Goal: Transaction & Acquisition: Obtain resource

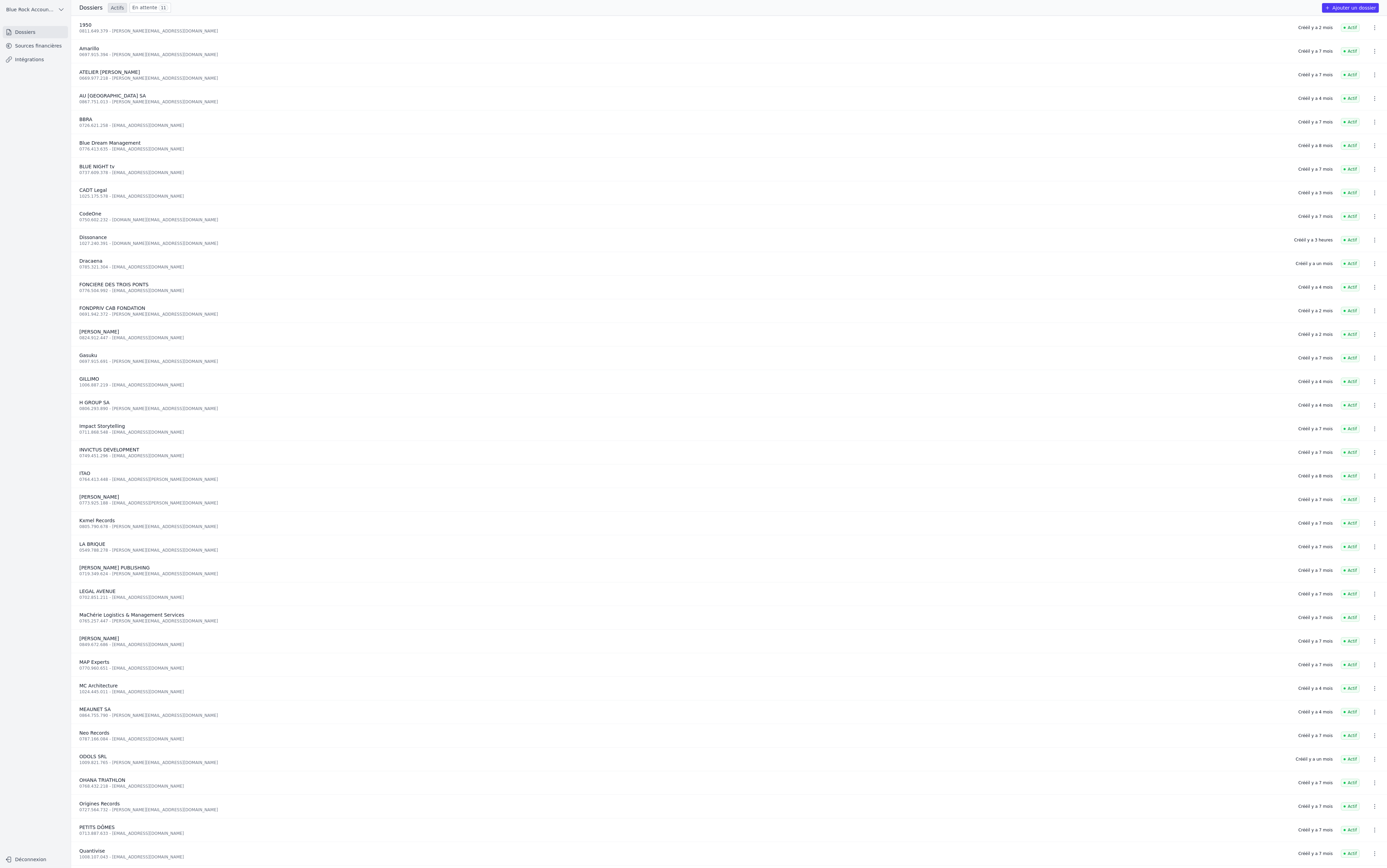
click at [41, 52] on link "Sources financières" at bounding box center [35, 46] width 65 height 12
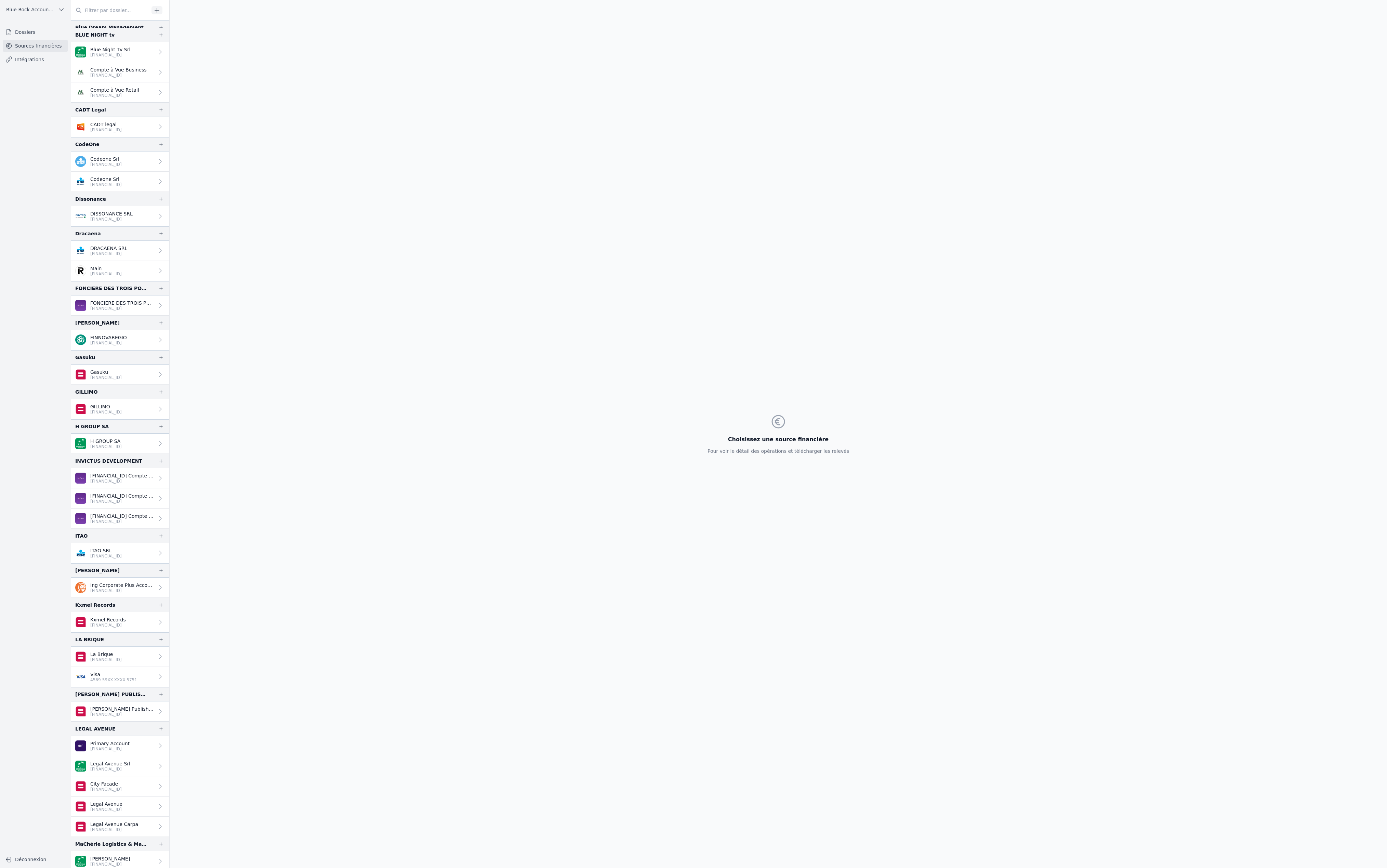
scroll to position [231, 0]
click at [127, 246] on p "DRACAENA SRL" at bounding box center [109, 243] width 37 height 7
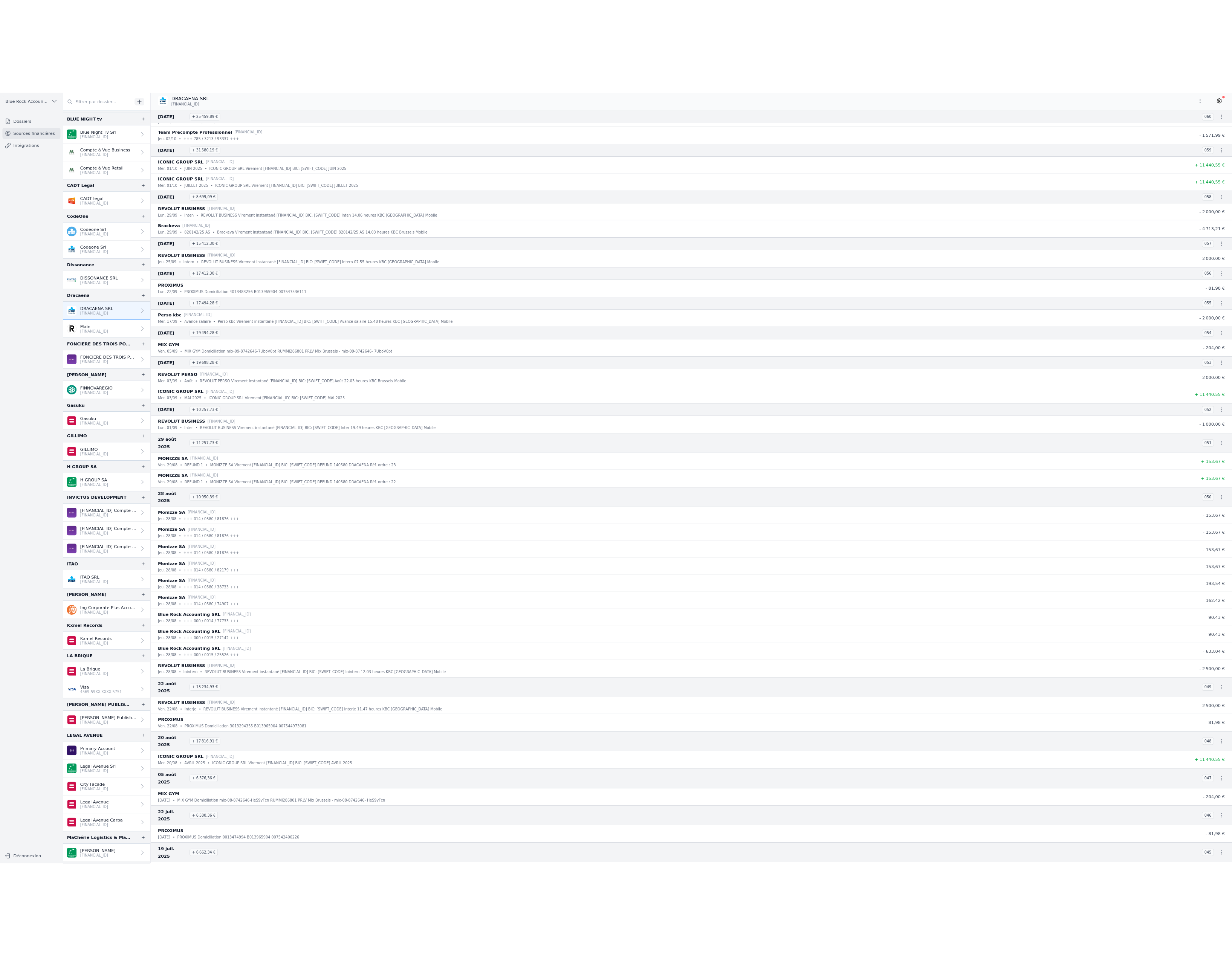
scroll to position [200, 0]
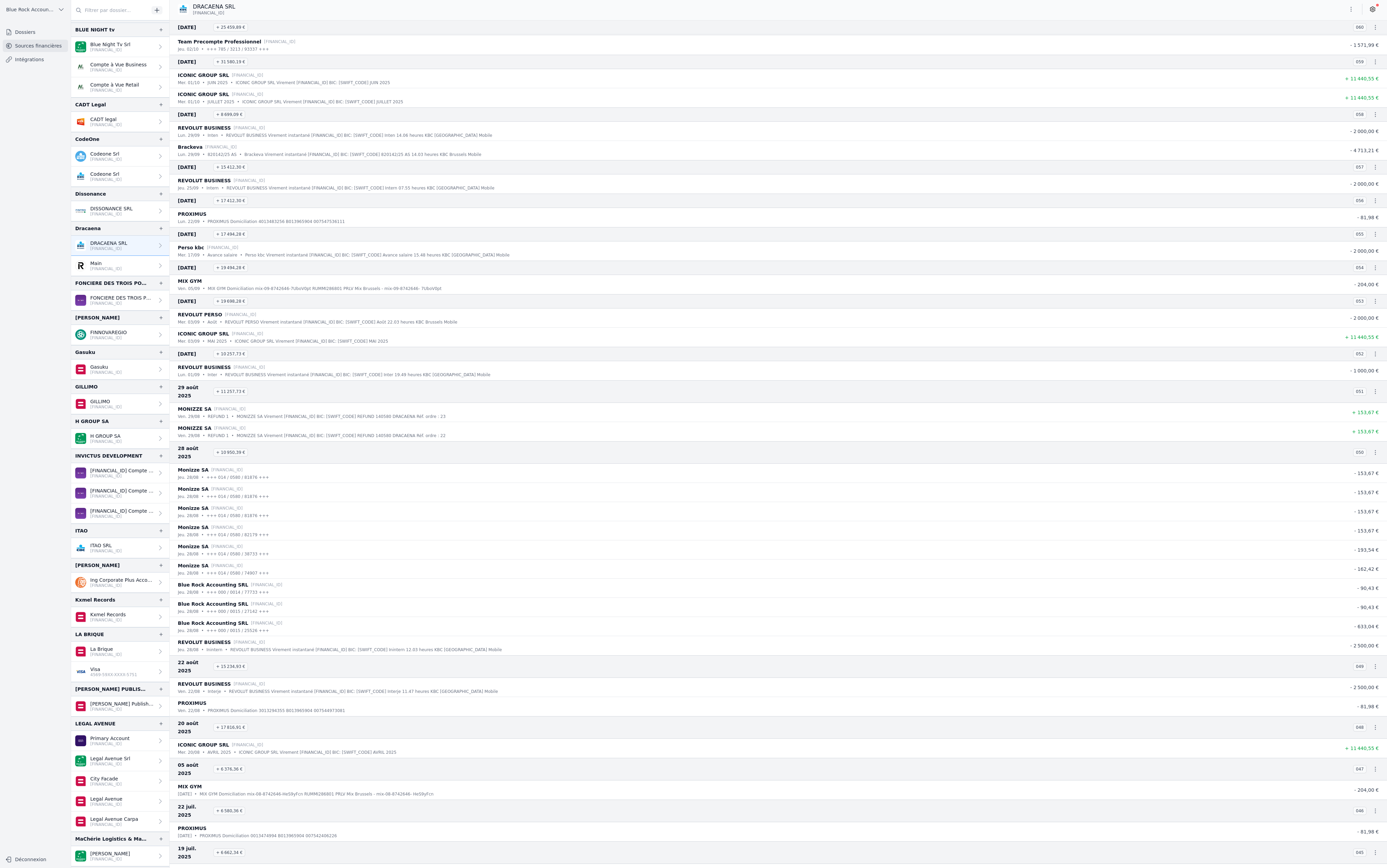
click at [122, 271] on p "[FINANCIAL_ID]" at bounding box center [106, 268] width 32 height 5
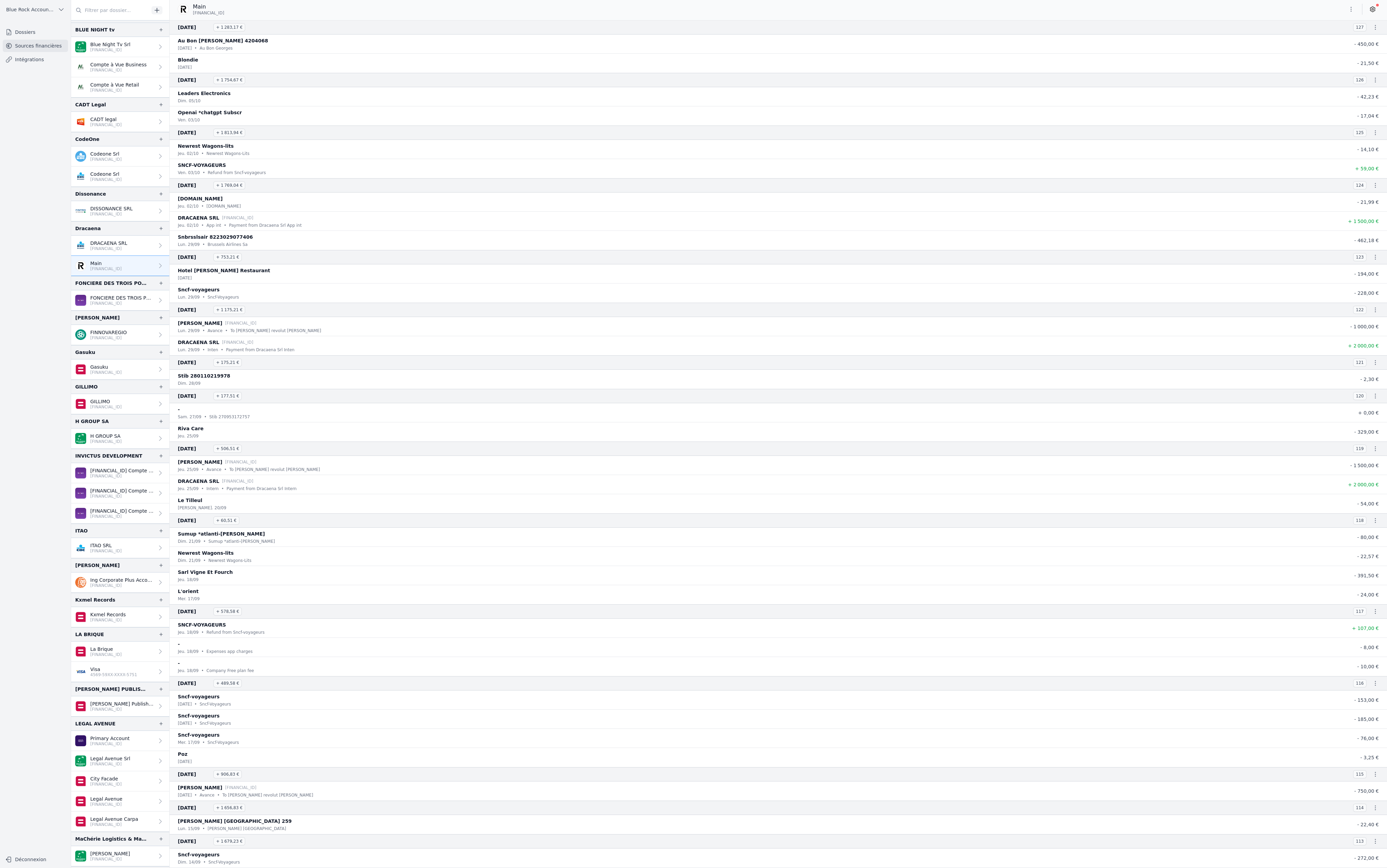
click at [127, 246] on p "DRACAENA SRL" at bounding box center [109, 243] width 37 height 7
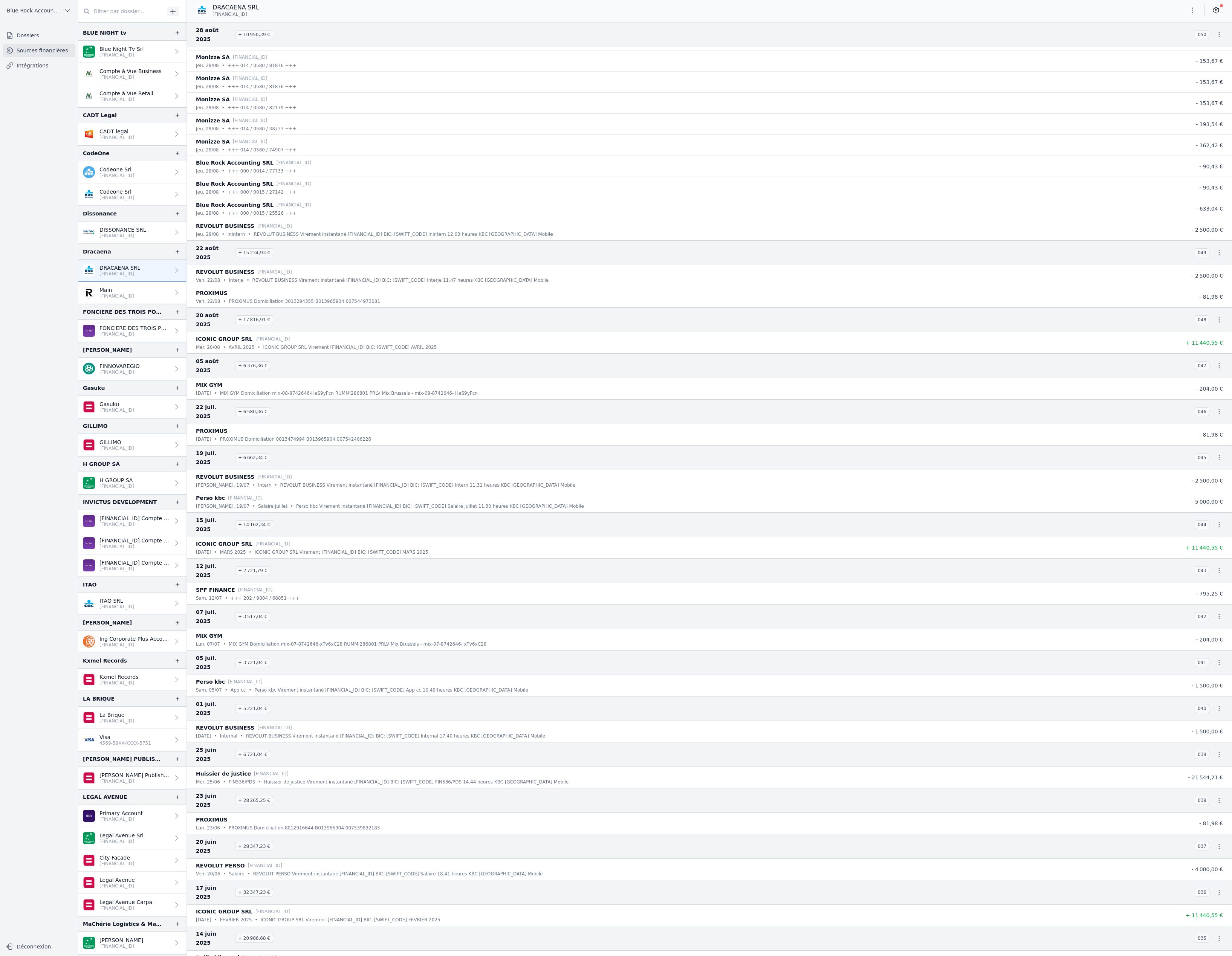
scroll to position [631, 0]
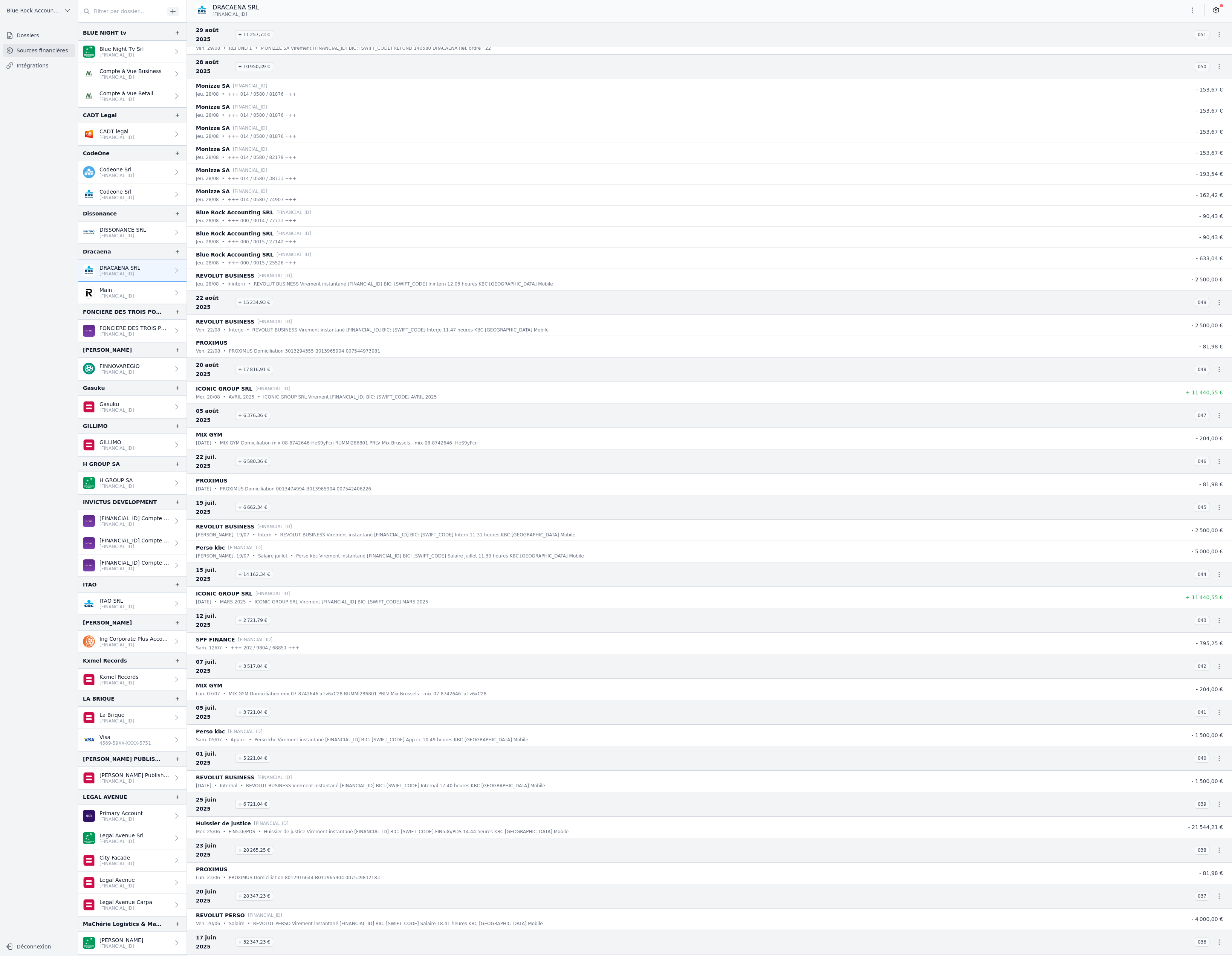
click at [134, 299] on p "[FINANCIAL_ID]" at bounding box center [117, 296] width 35 height 6
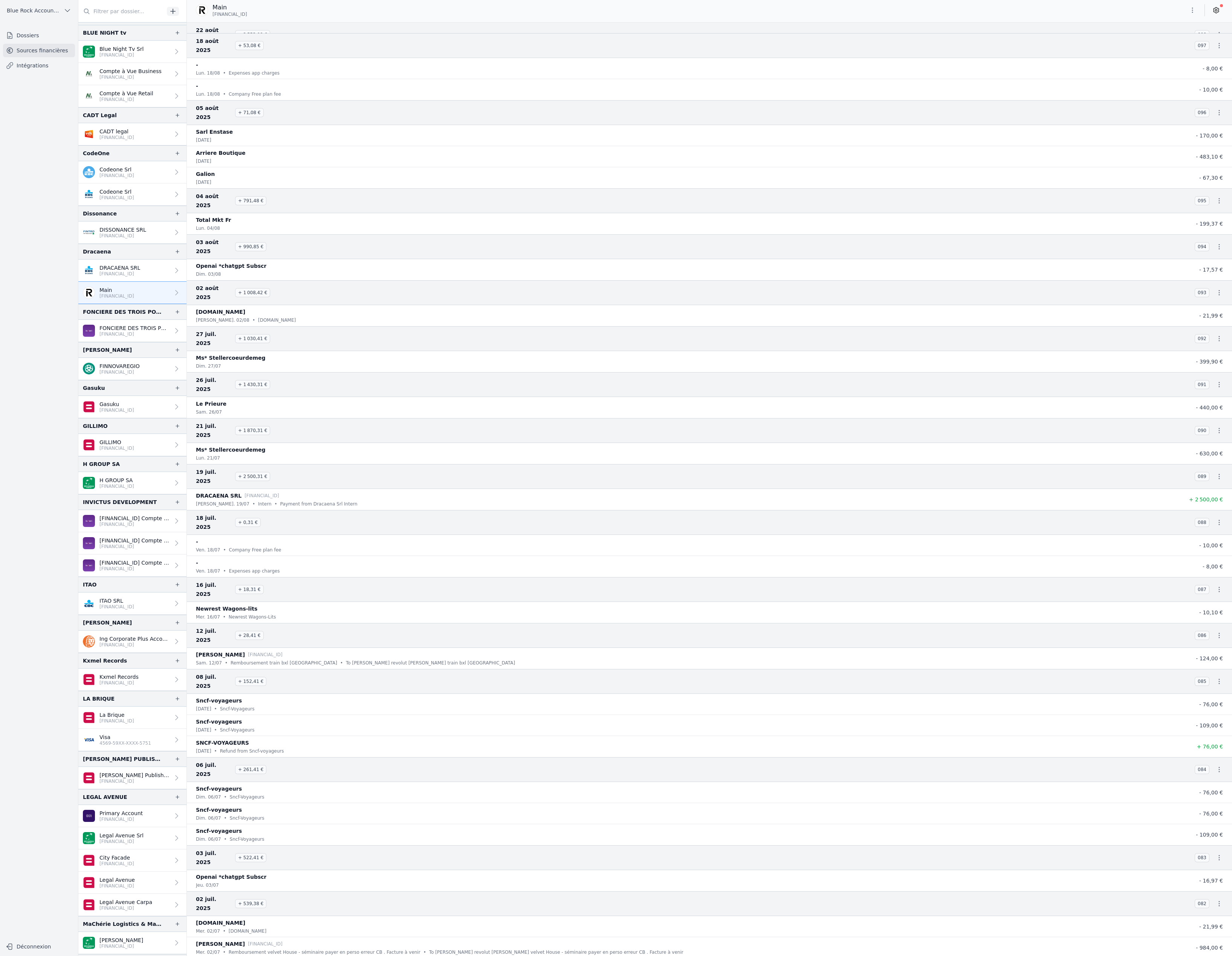
scroll to position [1827, 0]
click at [1212, 12] on icon at bounding box center [1215, 10] width 7 height 7
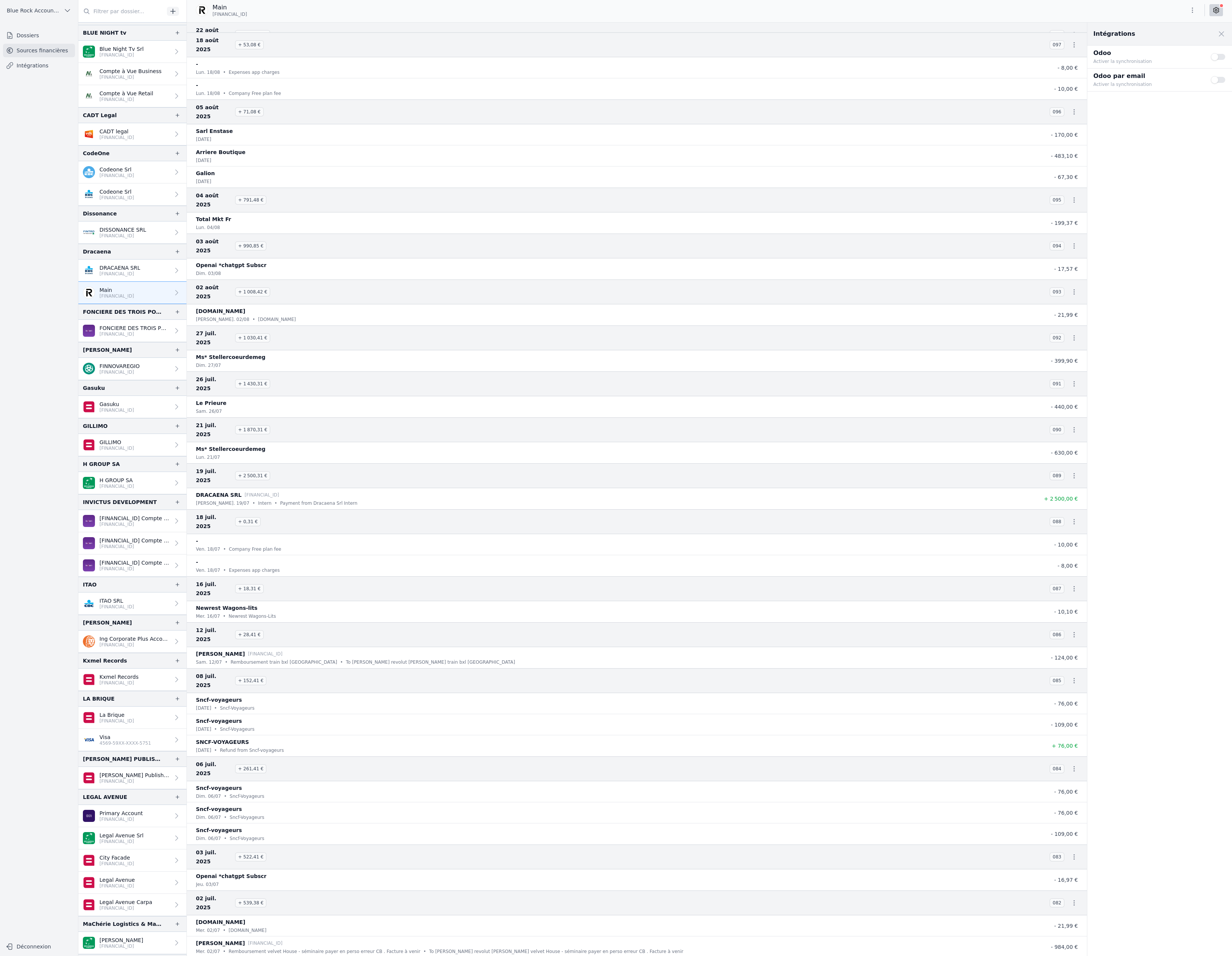
click at [1215, 11] on icon at bounding box center [1216, 10] width 2 height 2
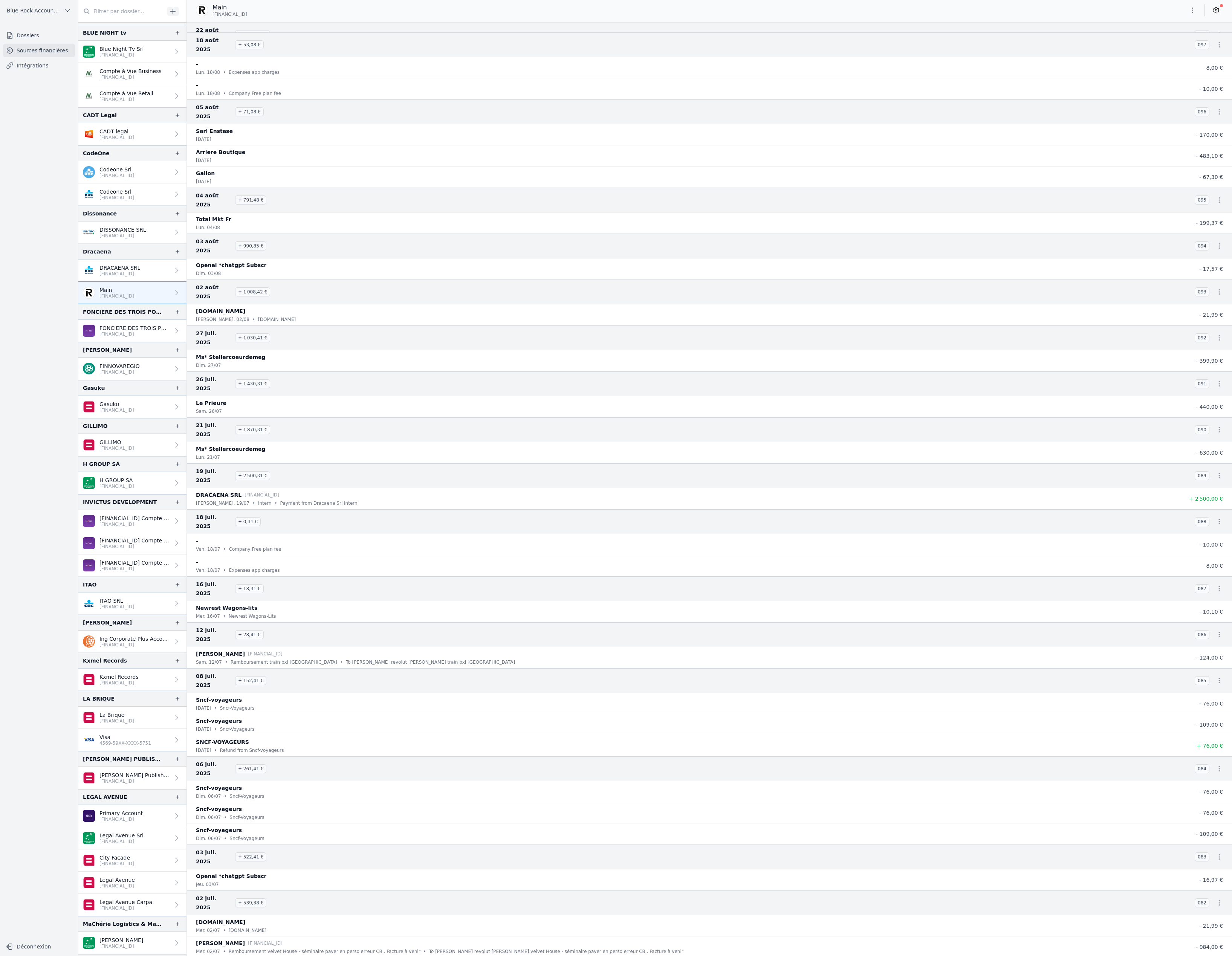
click at [1188, 14] on icon "button" at bounding box center [1192, 10] width 7 height 7
click at [1154, 55] on button "Exporter" at bounding box center [1131, 48] width 54 height 14
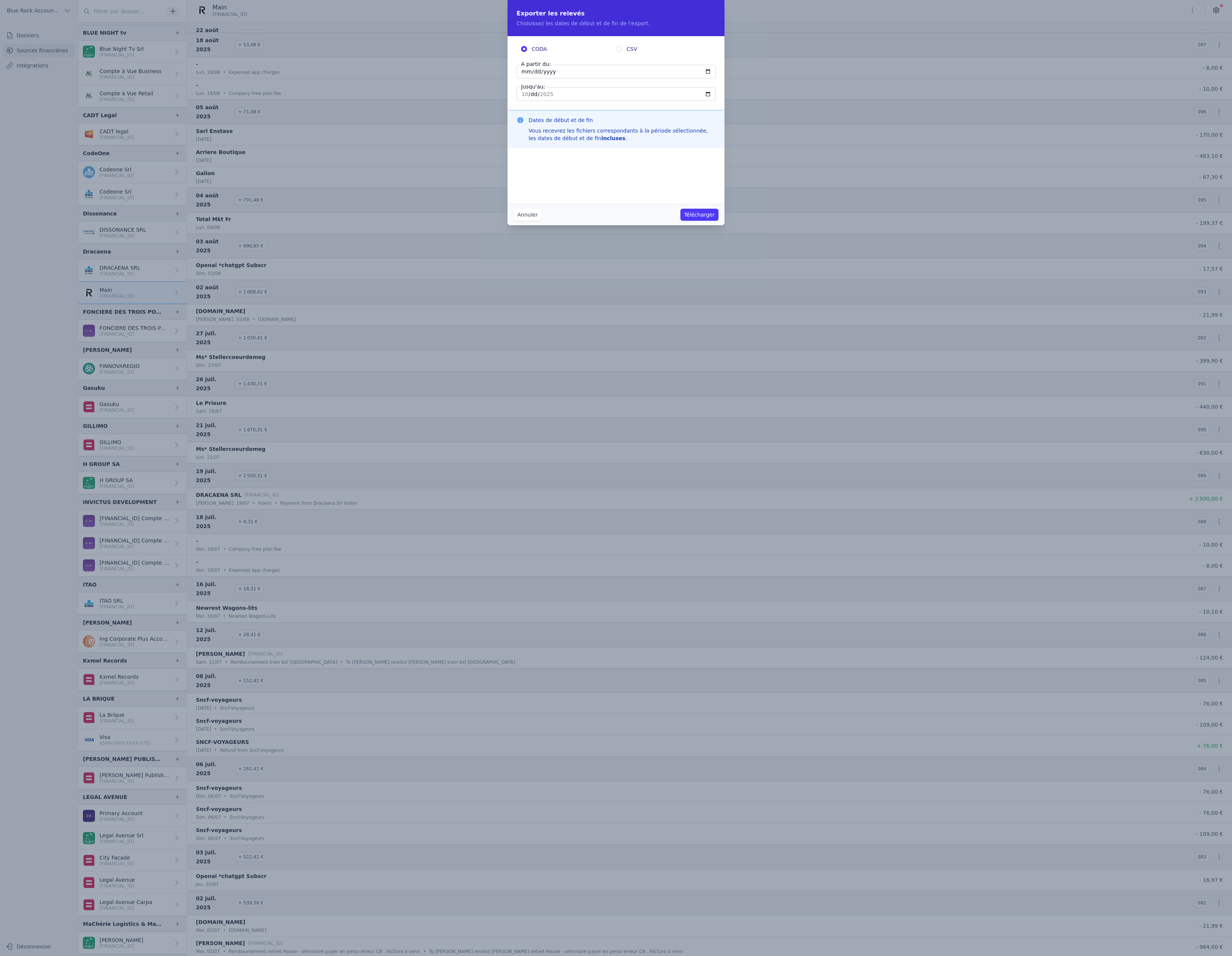
click at [621, 52] on input "CSV" at bounding box center [619, 48] width 6 height 6
radio input "true"
radio input "false"
click at [560, 79] on input "[DATE]" at bounding box center [616, 71] width 200 height 13
type input "[DATE]"
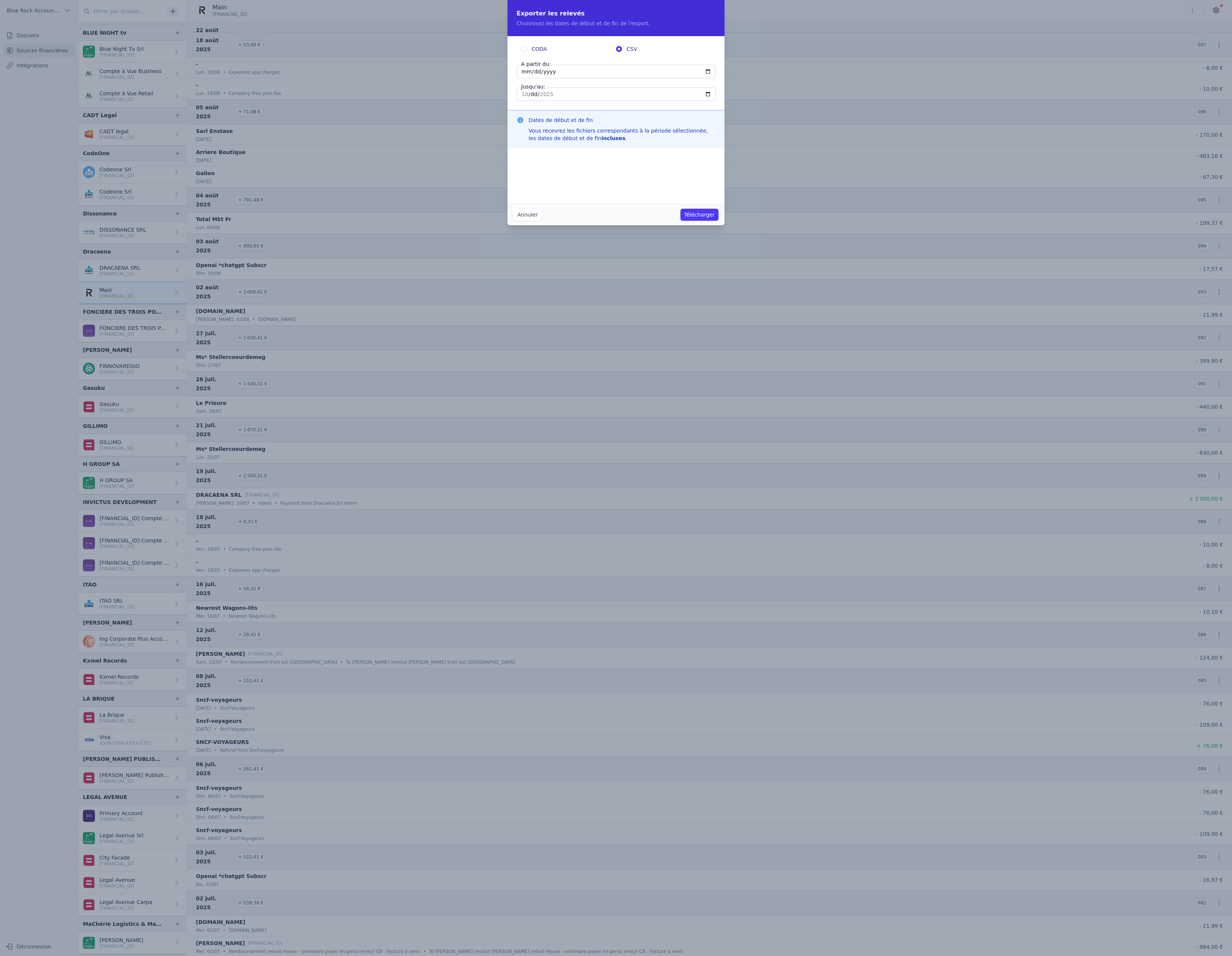
type input "[DATE]"
click at [554, 110] on div "CODA CSV A partir du: [DATE] Jusqu'au: [DATE]" at bounding box center [615, 73] width 217 height 74
click at [718, 221] on button "Télécharger" at bounding box center [699, 215] width 38 height 12
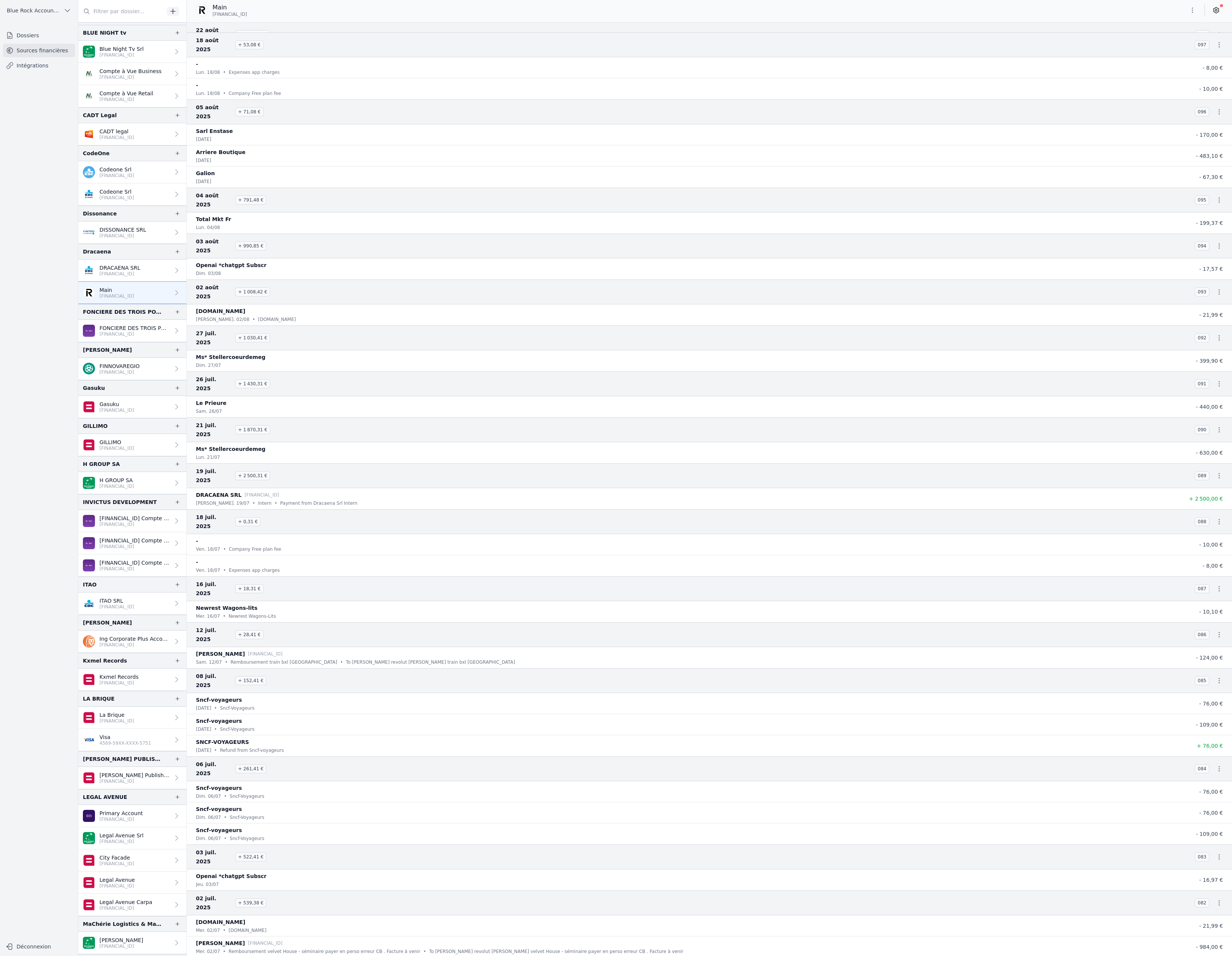
click at [140, 277] on p "[FINANCIAL_ID]" at bounding box center [120, 273] width 41 height 6
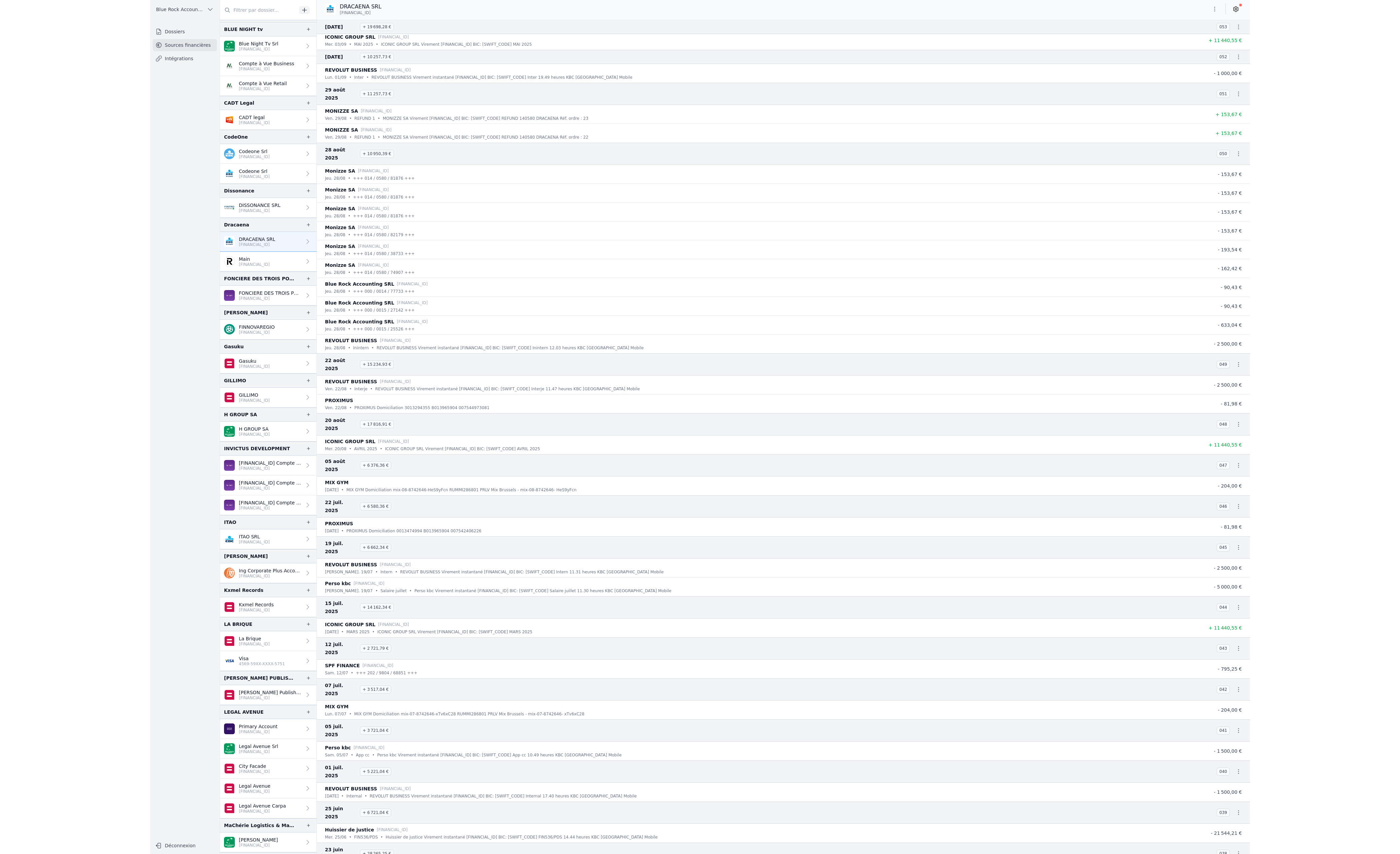
scroll to position [457, 0]
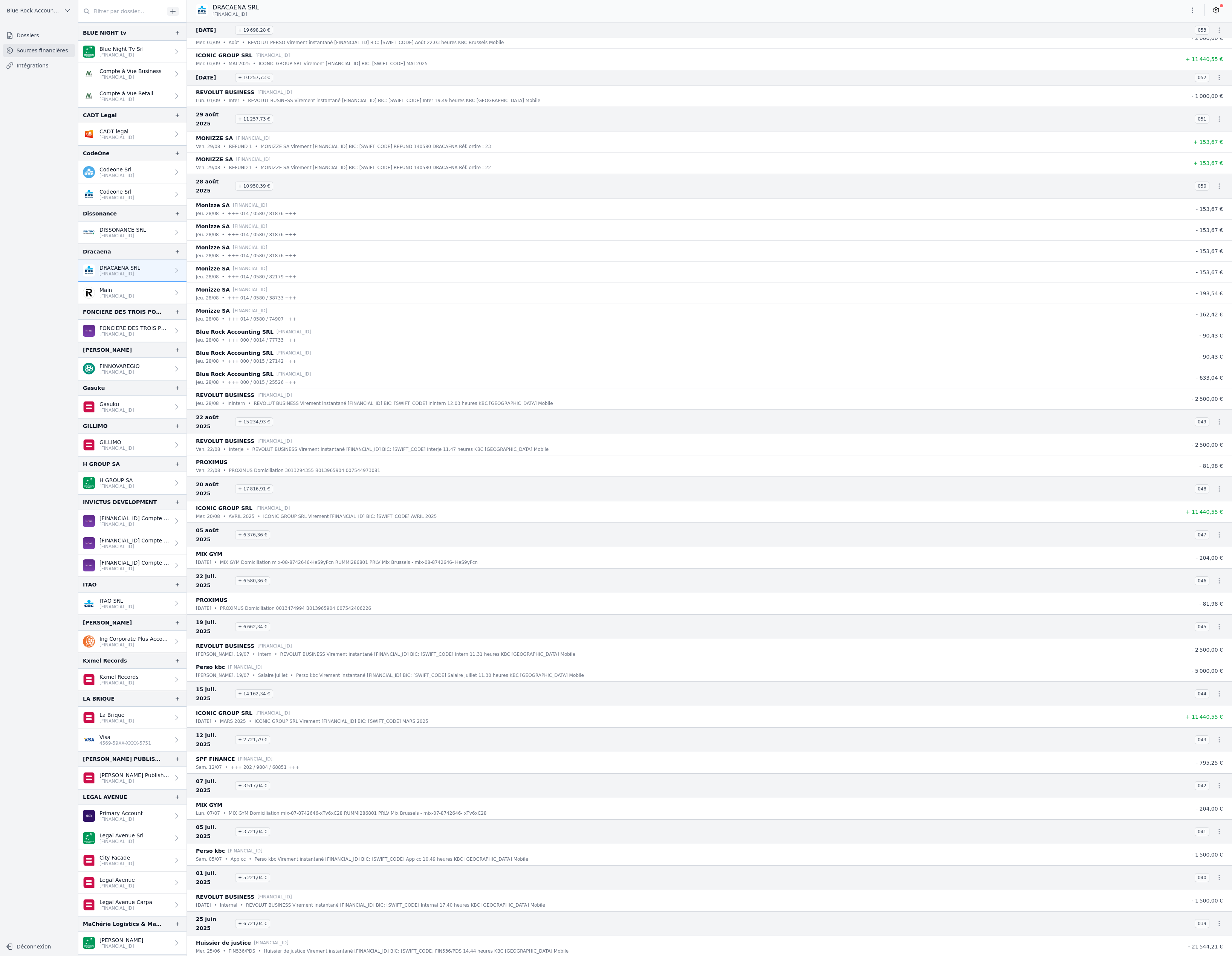
click at [1188, 14] on icon "button" at bounding box center [1192, 10] width 7 height 7
click at [1158, 55] on button "Exporter" at bounding box center [1131, 48] width 54 height 14
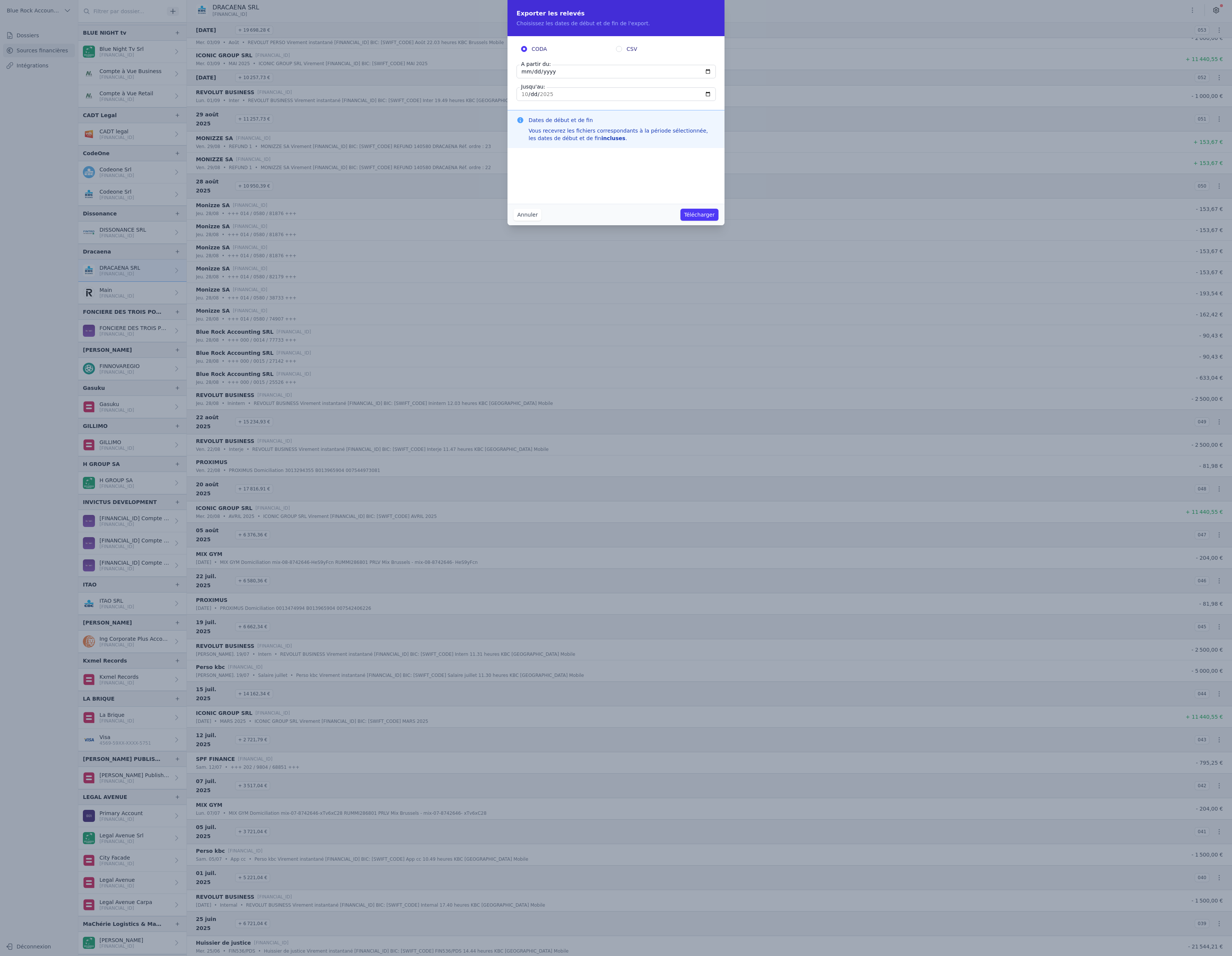
click at [622, 52] on input "CSV" at bounding box center [619, 48] width 6 height 6
radio input "true"
radio input "false"
click at [525, 79] on input "[DATE]" at bounding box center [616, 71] width 200 height 13
type input "[DATE]"
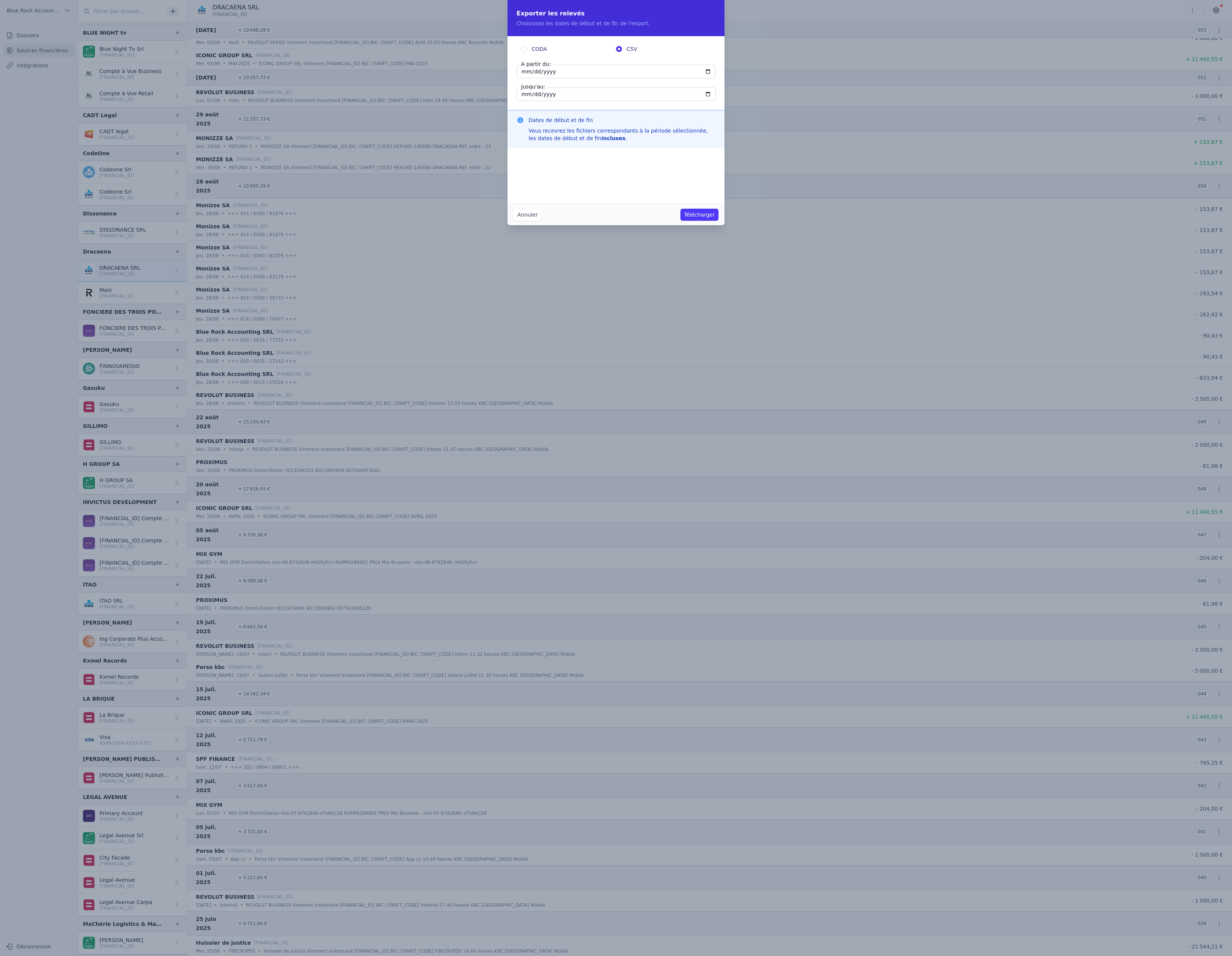
type input "[DATE]"
click at [718, 221] on button "Télécharger" at bounding box center [699, 215] width 38 height 12
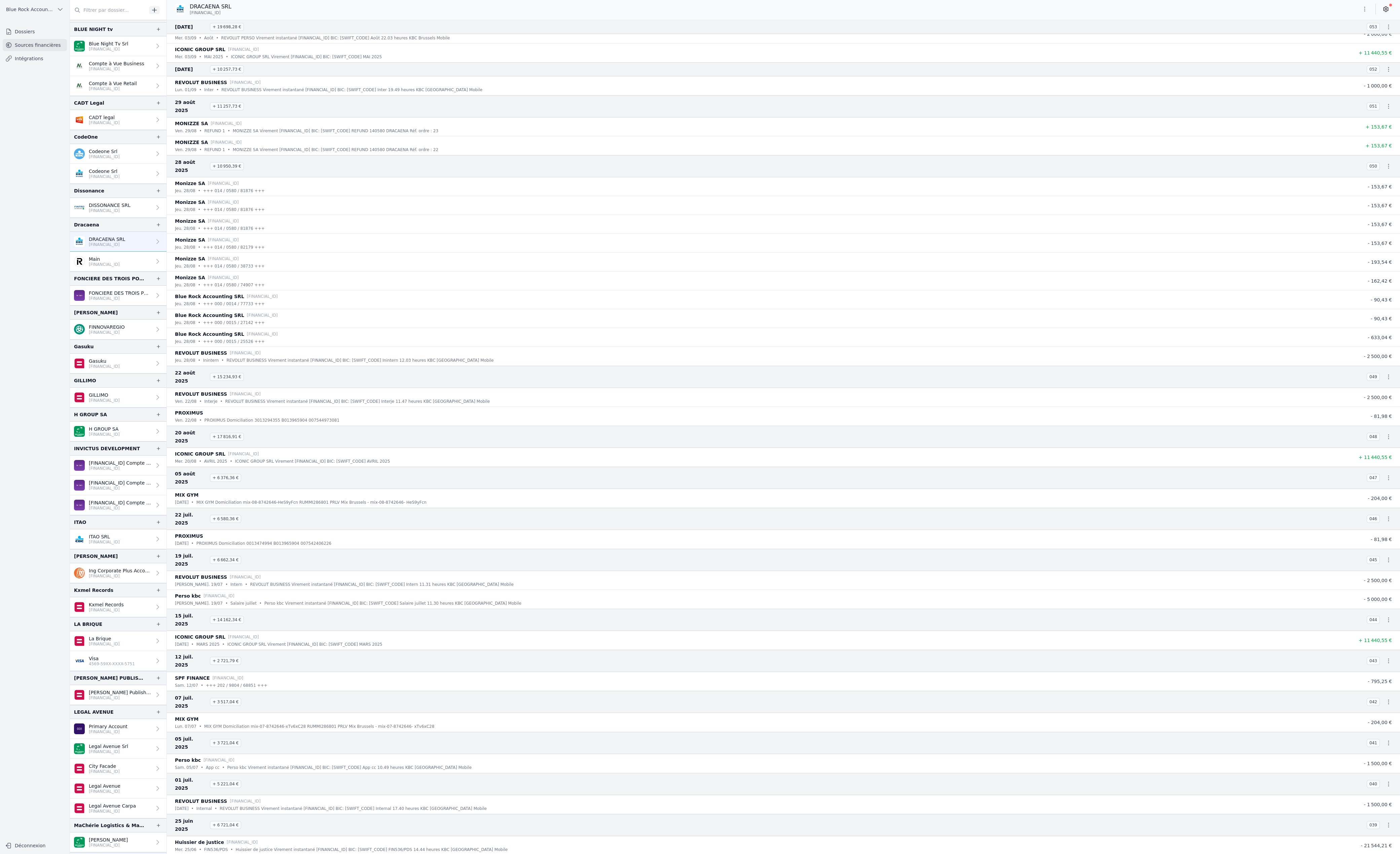
click at [120, 267] on p "[FINANCIAL_ID]" at bounding box center [104, 264] width 31 height 5
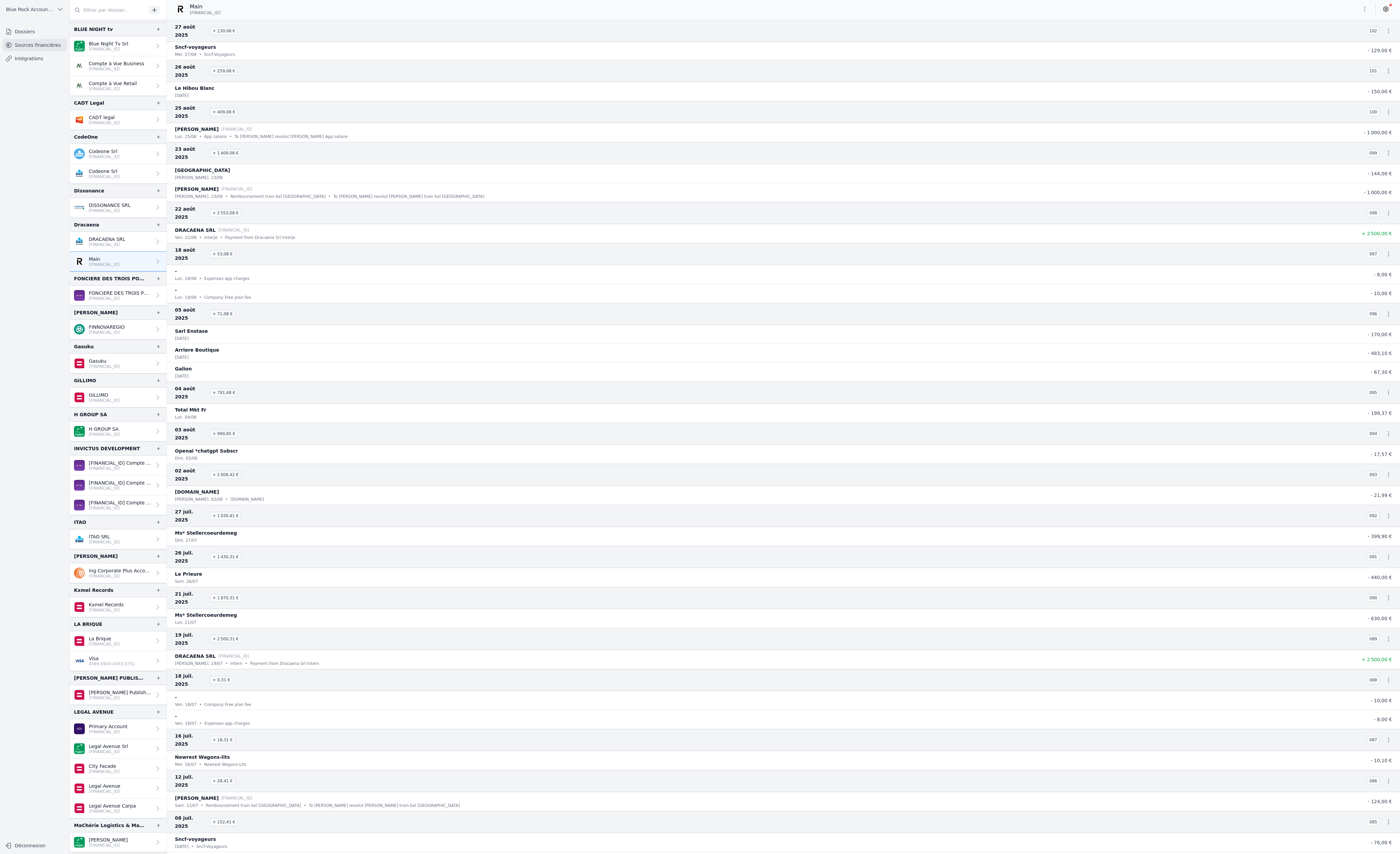
scroll to position [1467, 0]
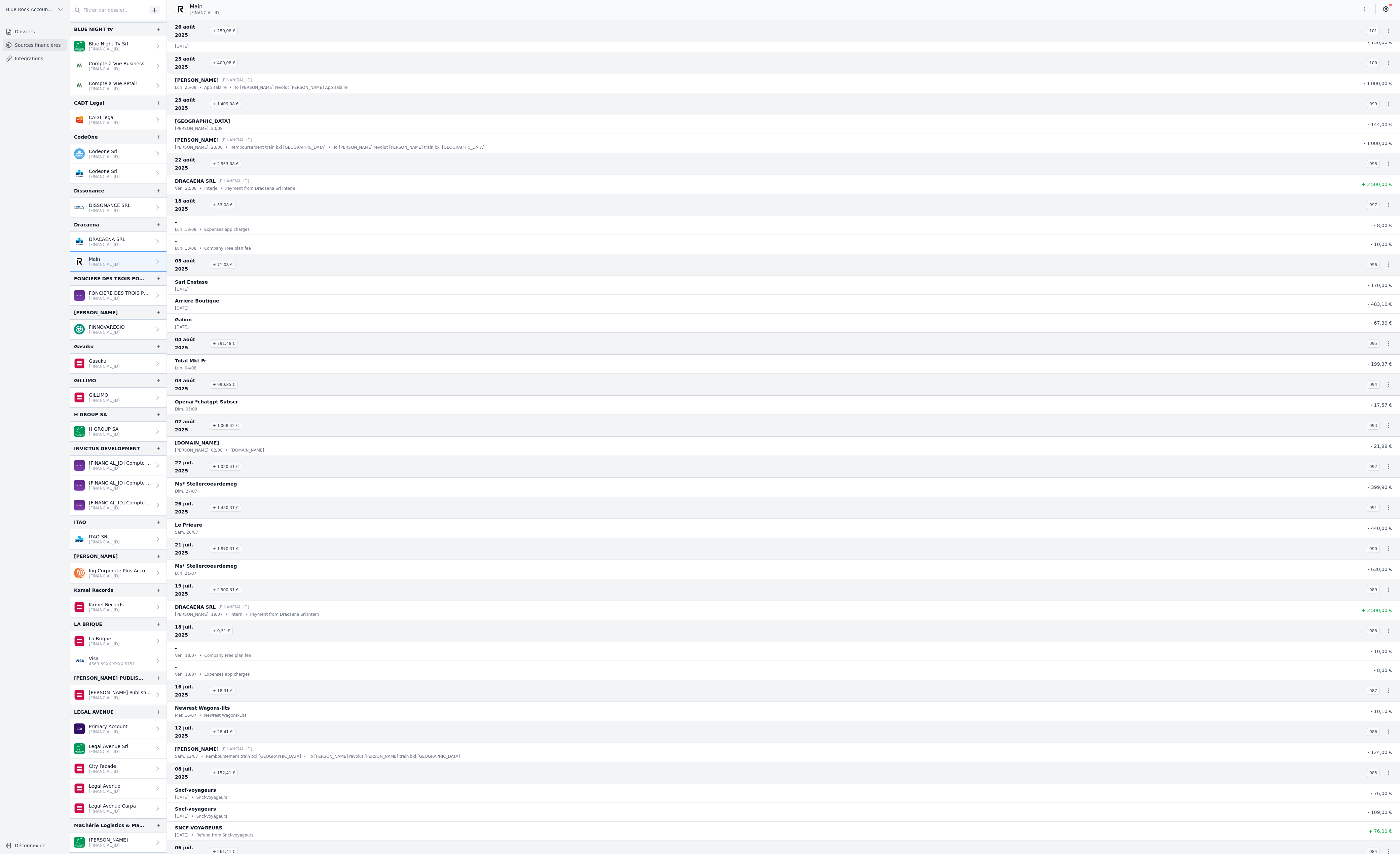
click at [125, 247] on p "[FINANCIAL_ID]" at bounding box center [107, 244] width 37 height 5
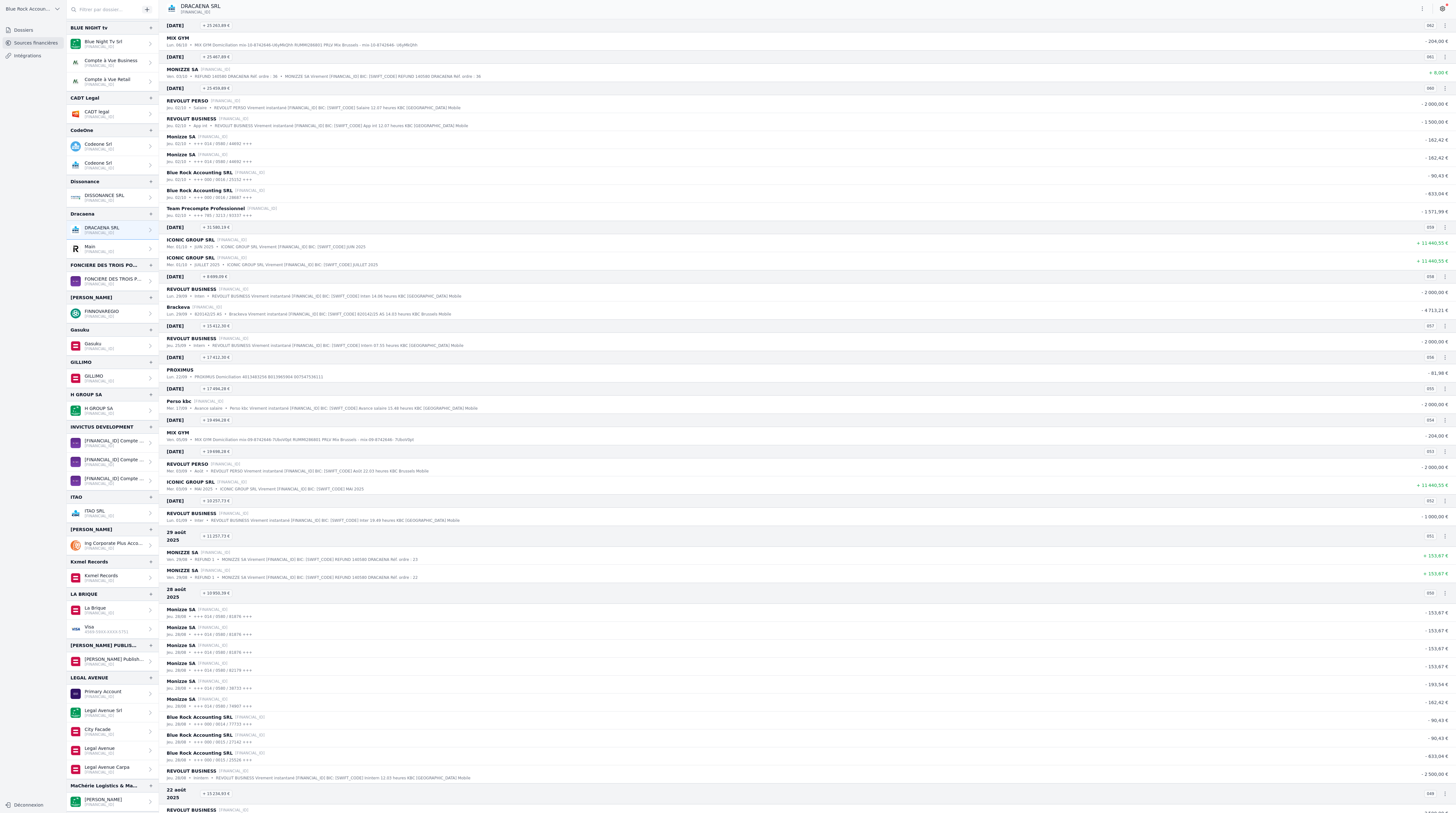
click at [114, 250] on p "Main" at bounding box center [99, 246] width 30 height 6
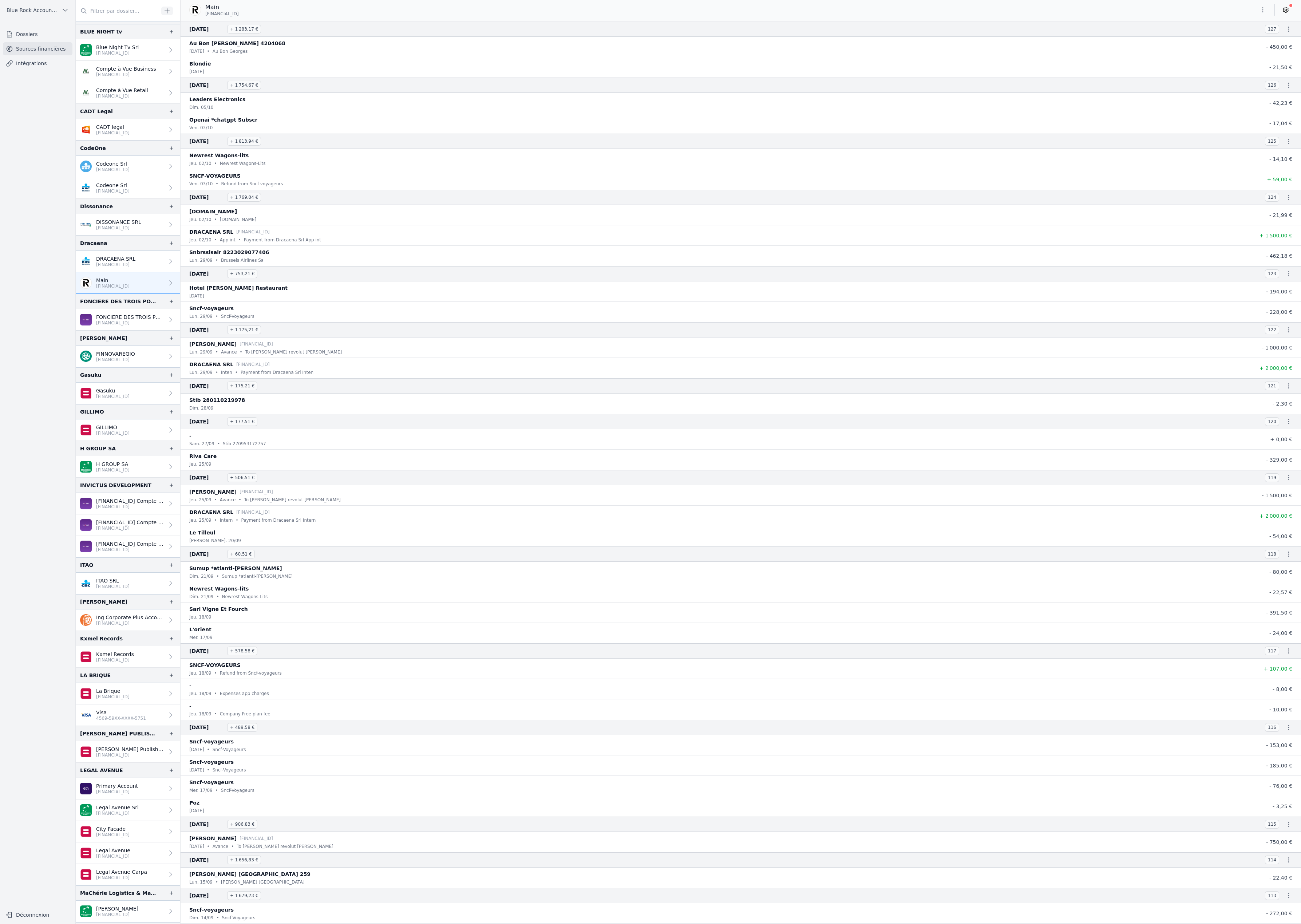
click at [136, 262] on p "DRACAENA SRL" at bounding box center [116, 258] width 40 height 7
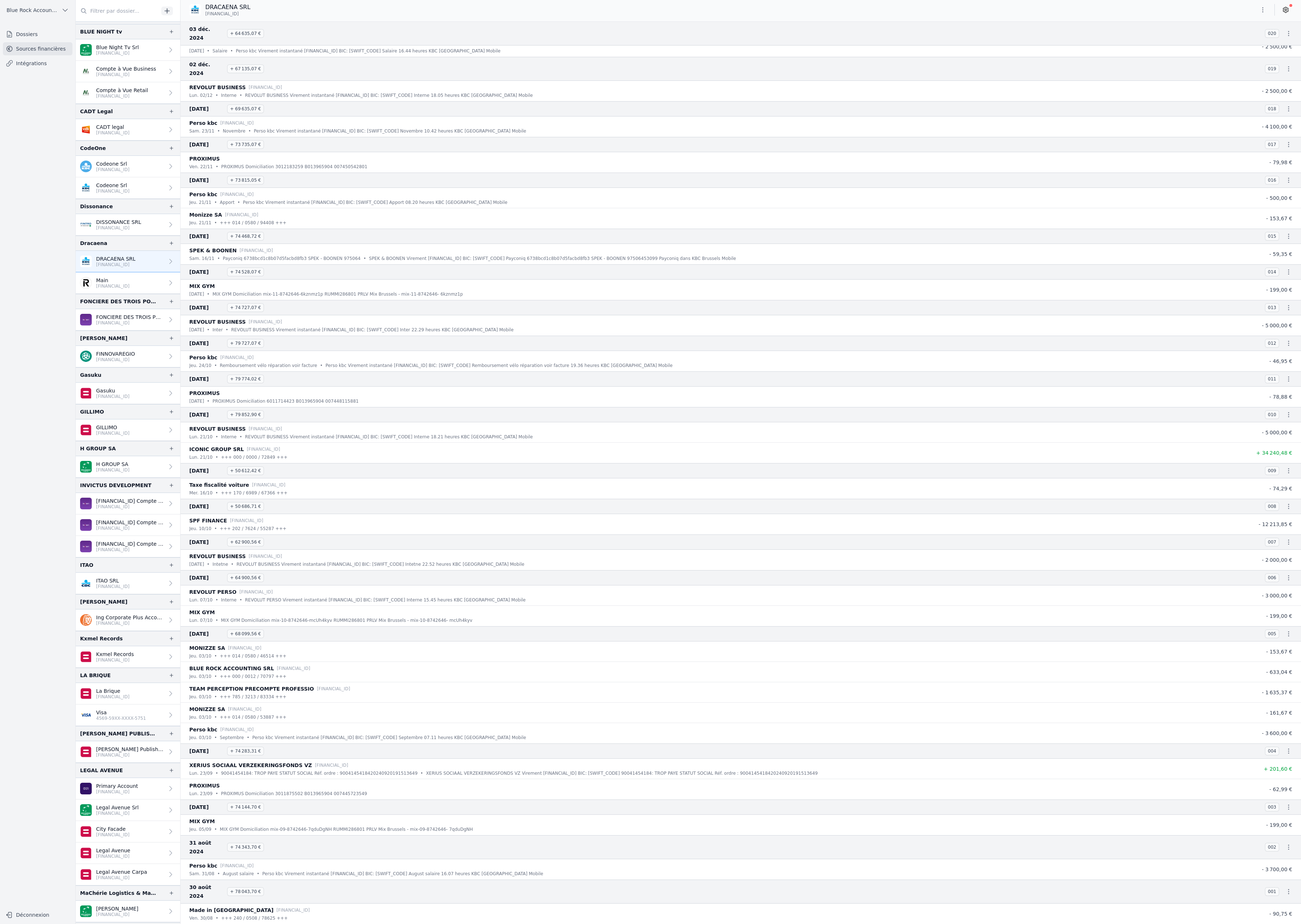
scroll to position [4687, 0]
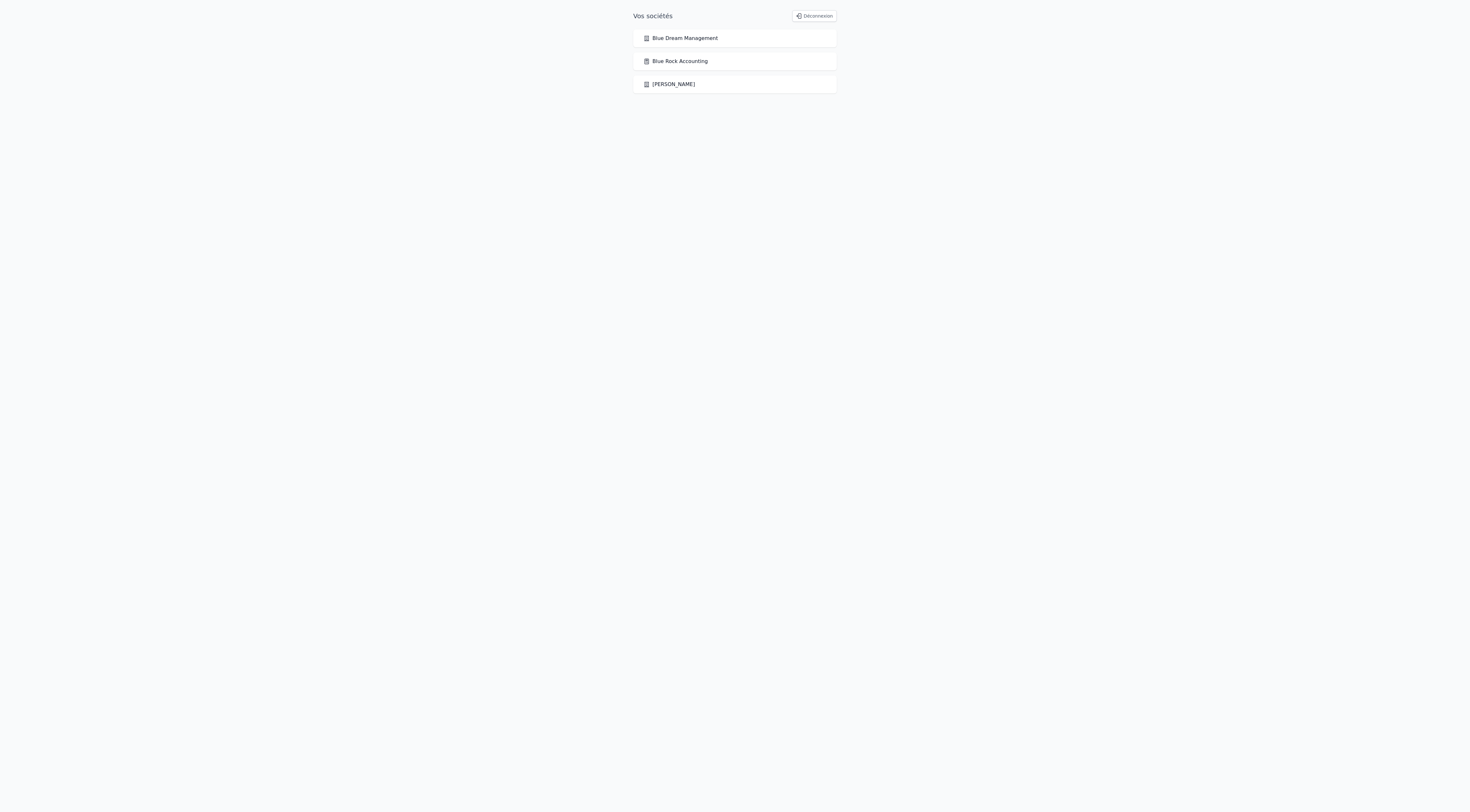
click at [696, 65] on link "Blue Rock Accounting" at bounding box center [676, 61] width 64 height 7
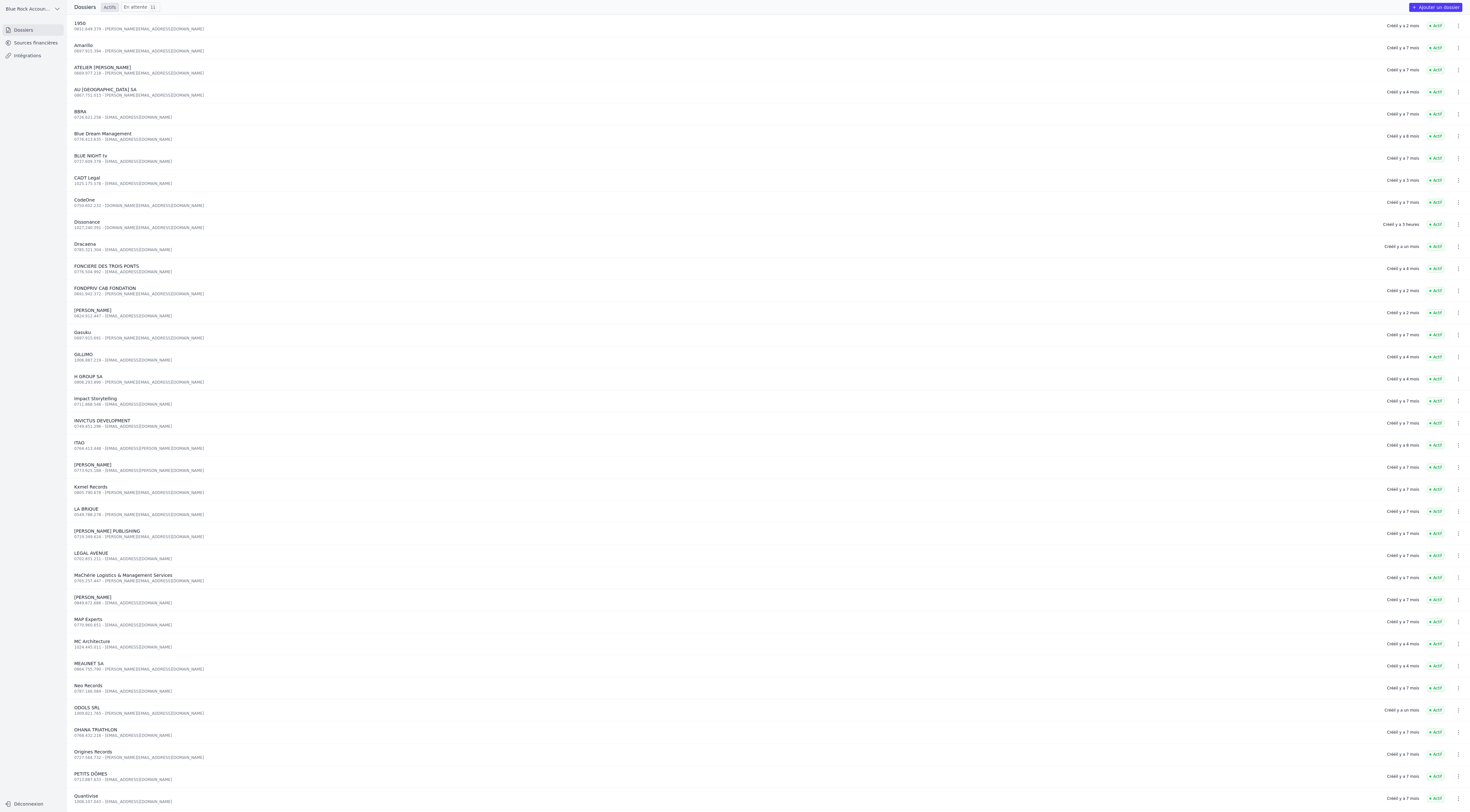
click at [47, 49] on link "Sources financières" at bounding box center [33, 43] width 61 height 11
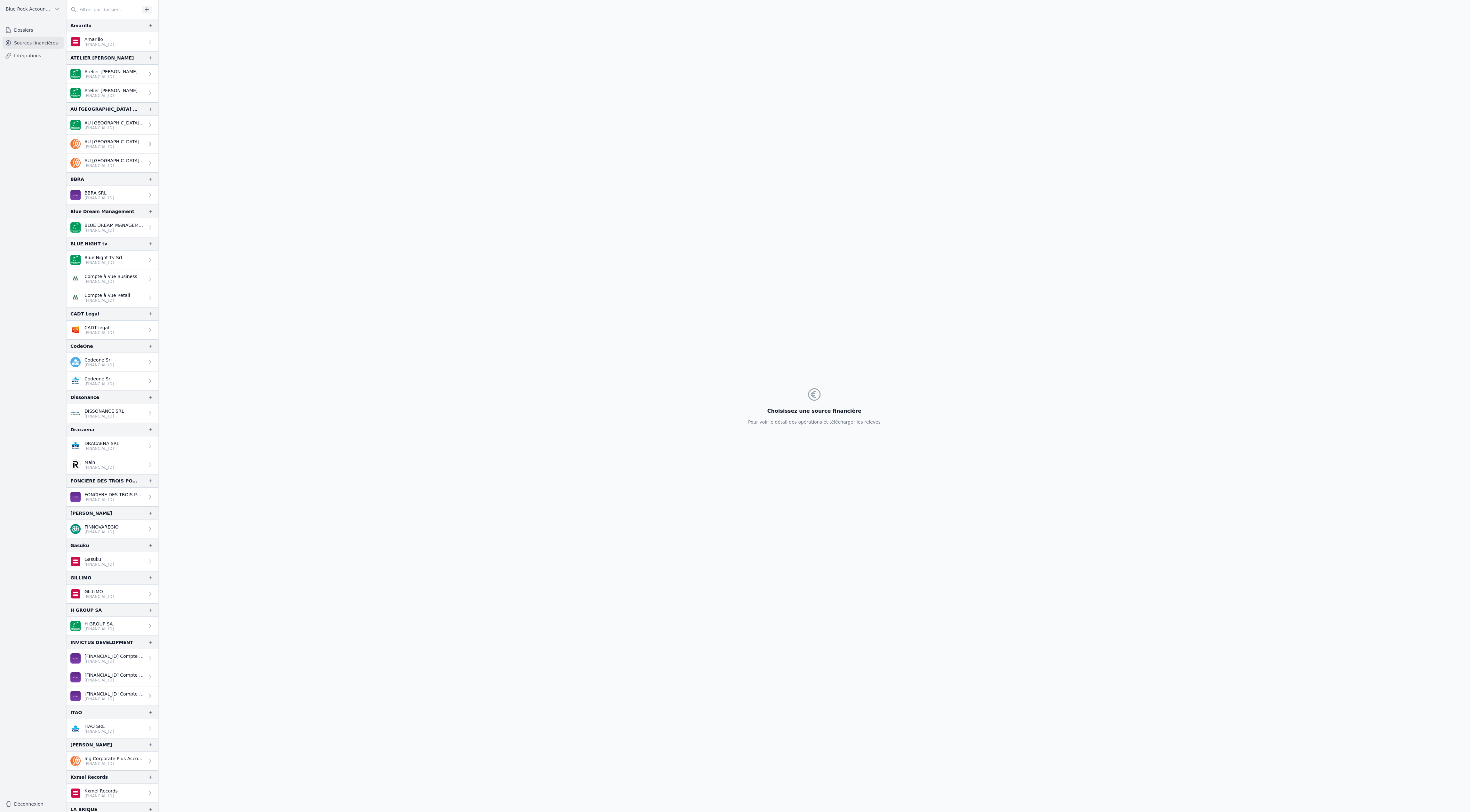
click at [119, 451] on p "[FINANCIAL_ID]" at bounding box center [102, 449] width 35 height 5
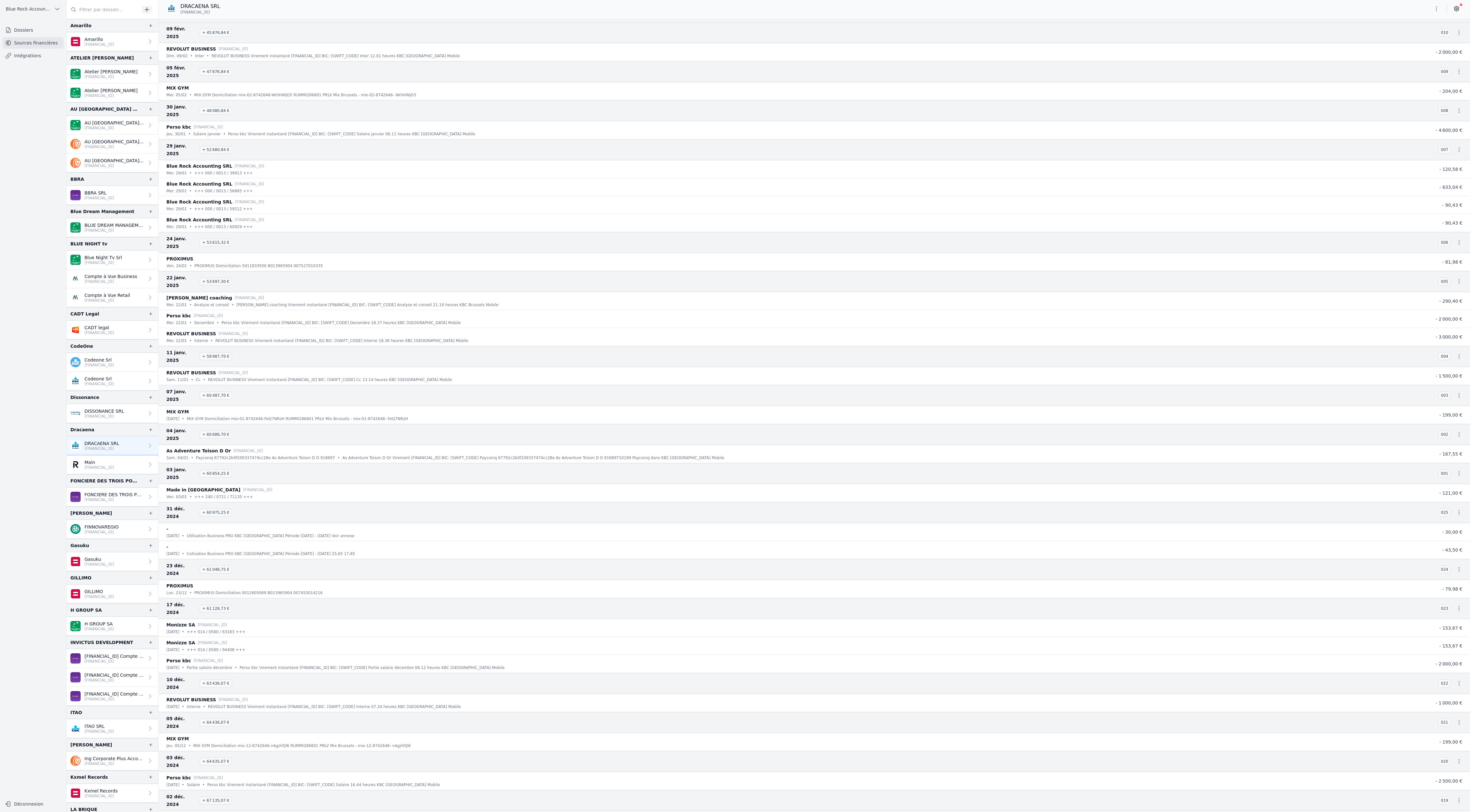
scroll to position [2592, 0]
click at [1433, 12] on icon "button" at bounding box center [1436, 9] width 6 height 6
click at [1407, 47] on button "Exporter" at bounding box center [1384, 41] width 46 height 12
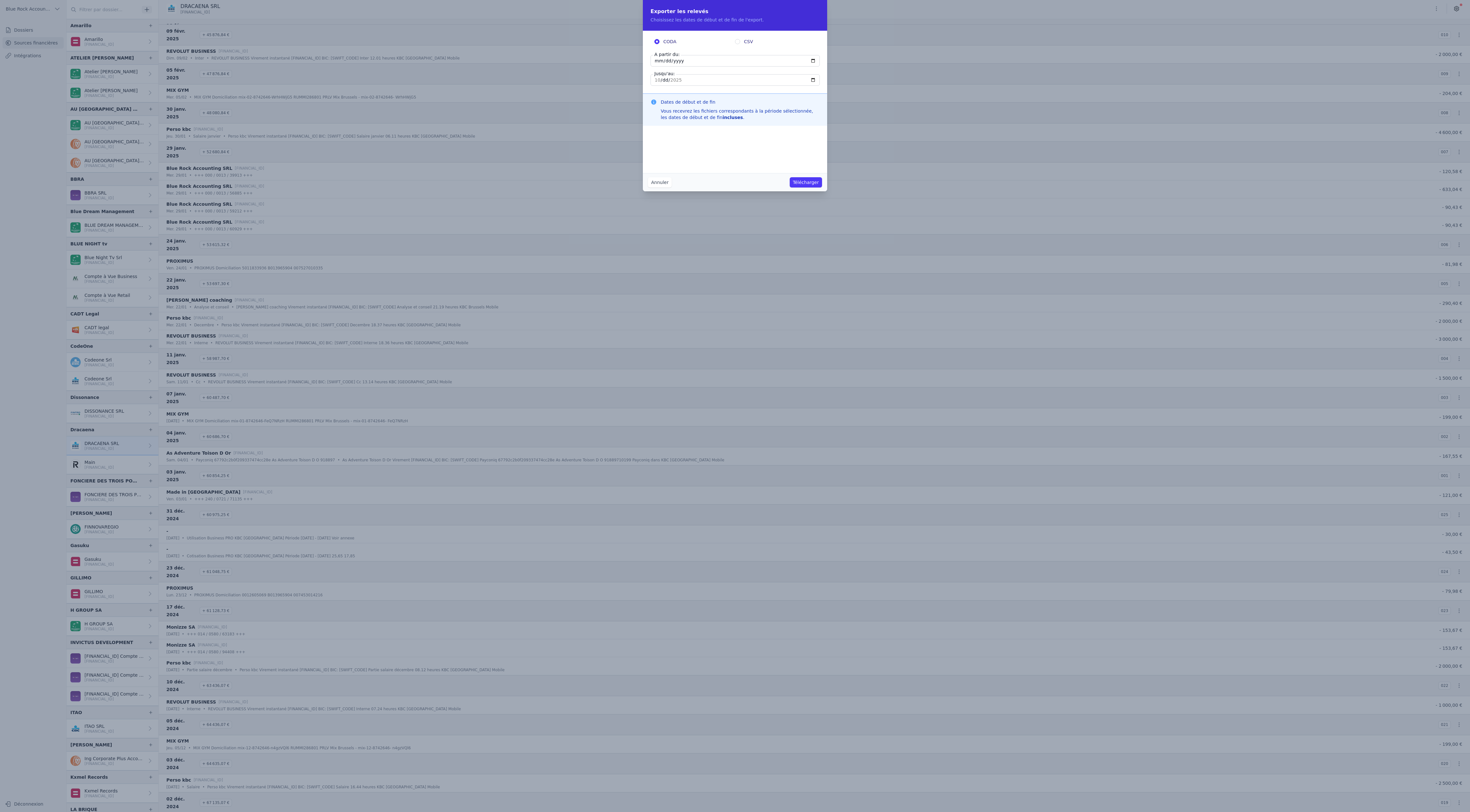
click at [744, 45] on label "CSV" at bounding box center [775, 41] width 80 height 6
click at [740, 44] on input "CSV" at bounding box center [737, 41] width 5 height 5
radio input "true"
radio input "false"
click at [682, 67] on input "[DATE]" at bounding box center [735, 60] width 169 height 11
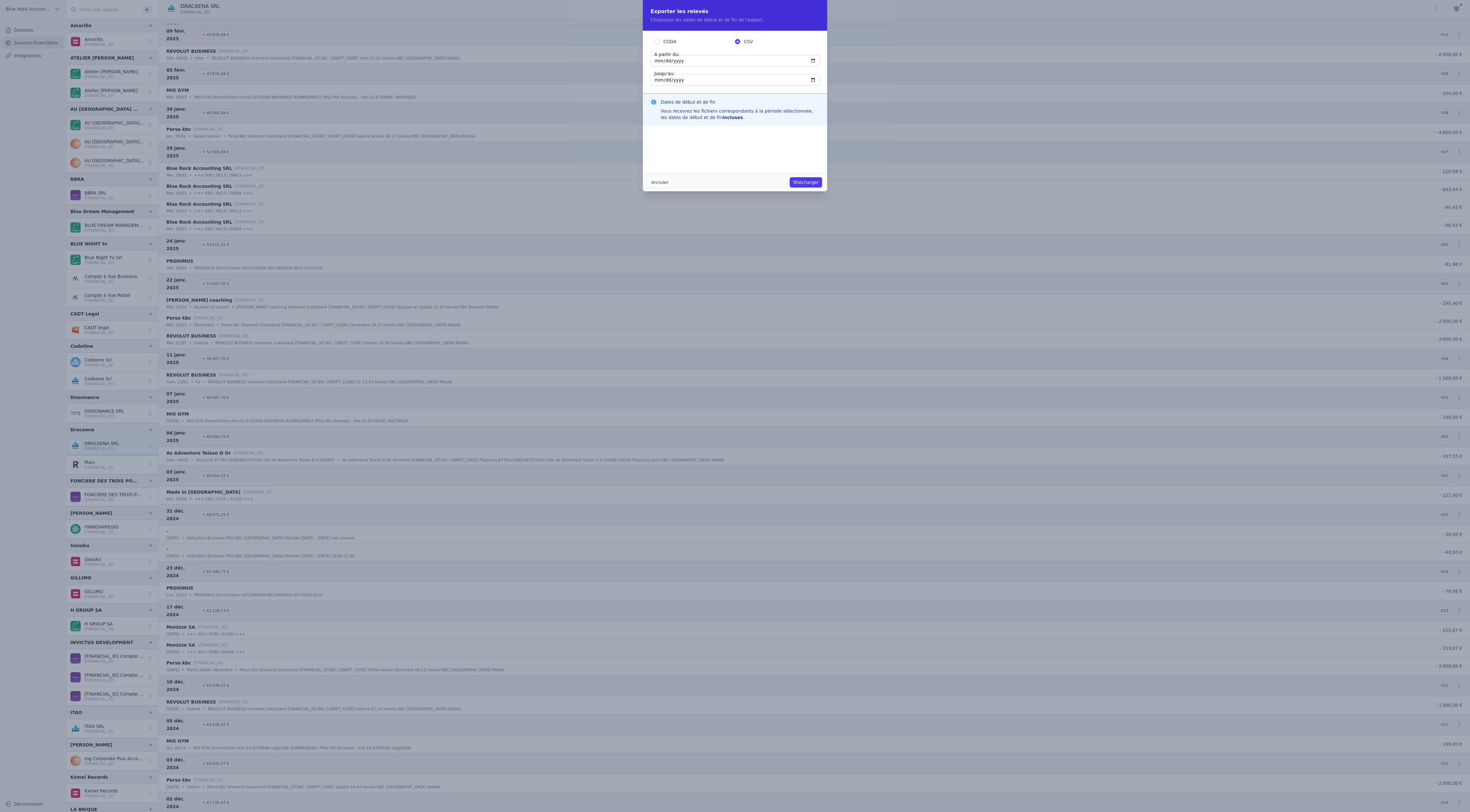
type input "[DATE]"
type input "2025-01-01"
click at [697, 86] on input "[DATE]" at bounding box center [735, 80] width 169 height 11
type input "[DATE]"
type input "2025-03-01"
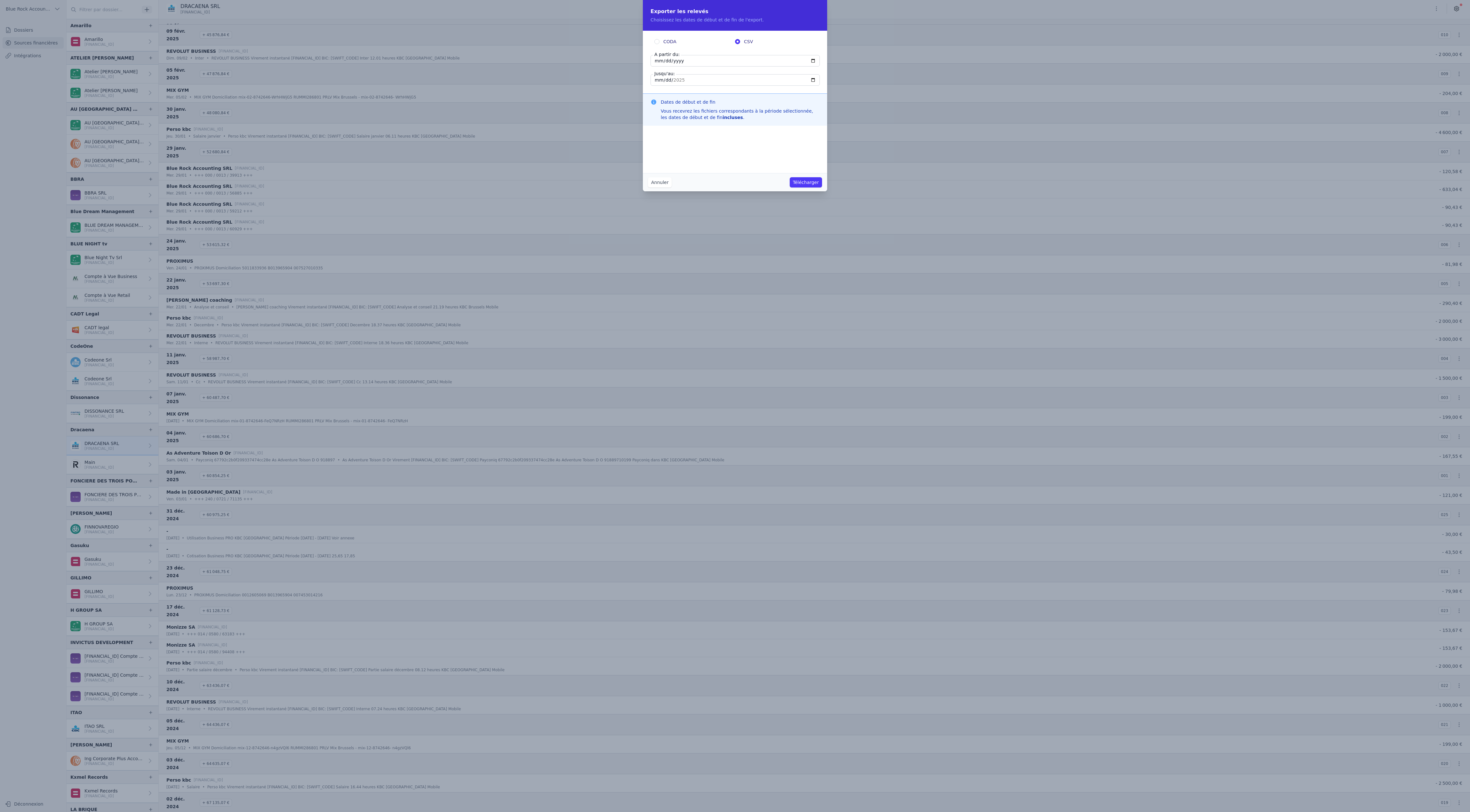
click at [748, 126] on div "Dates de début et de fin Vous recevrez les fichiers correspondants à la période…" at bounding box center [735, 110] width 184 height 33
click at [822, 188] on button "Télécharger" at bounding box center [806, 183] width 33 height 10
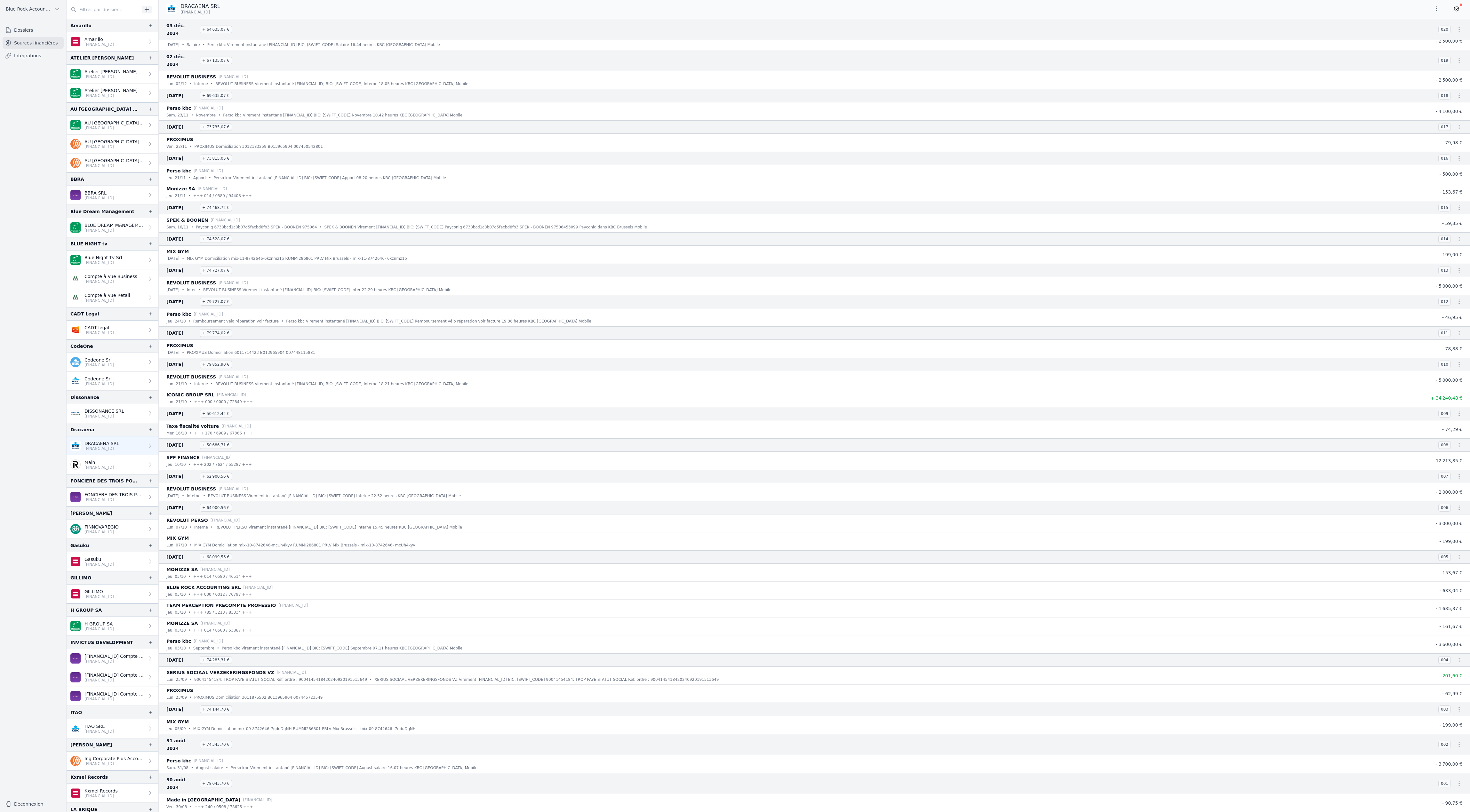
scroll to position [4119, 0]
click at [397, 804] on div "ven. 30/08 • +++ 240 / 0508 / 78625 +++" at bounding box center [795, 807] width 1258 height 6
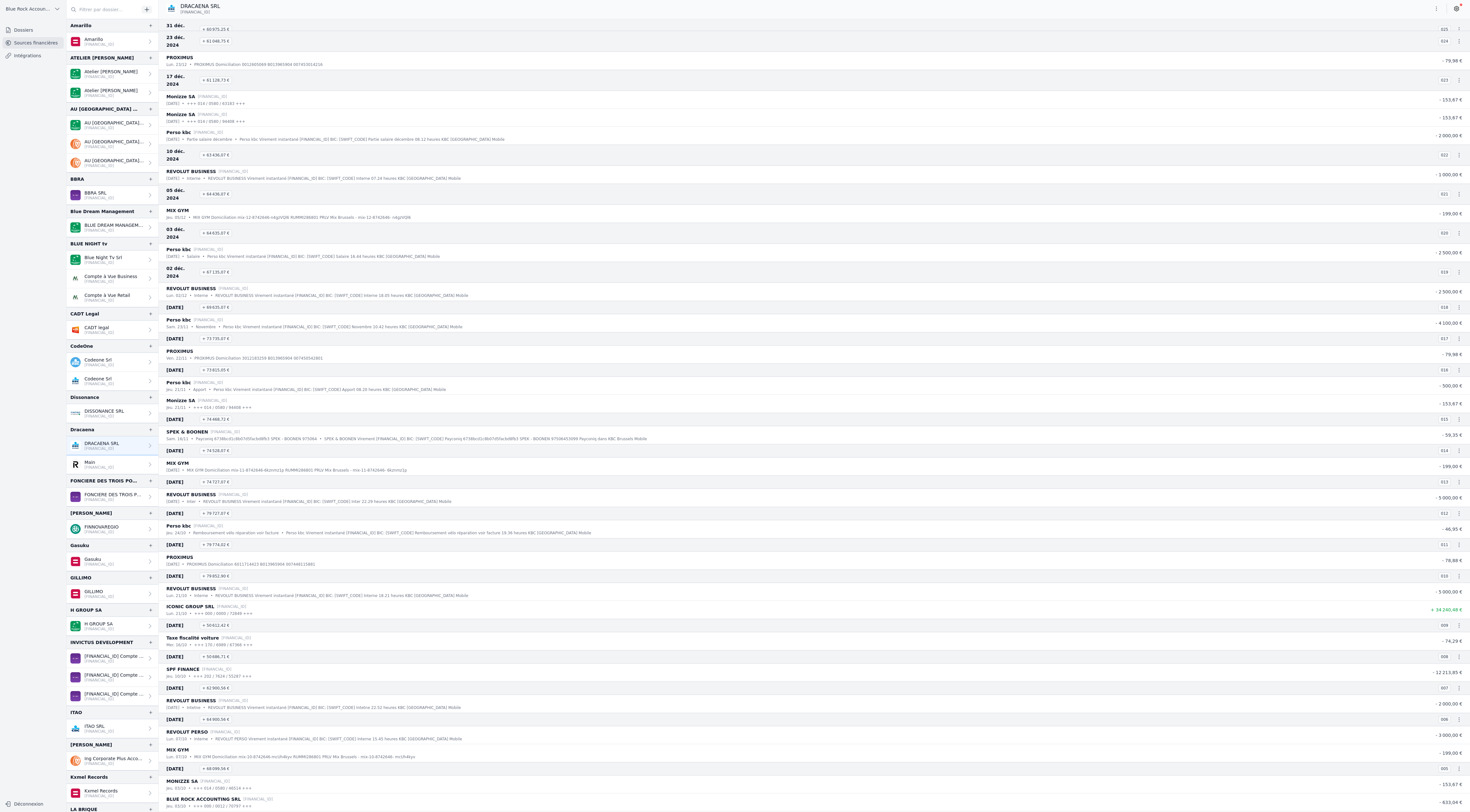
scroll to position [3143, 0]
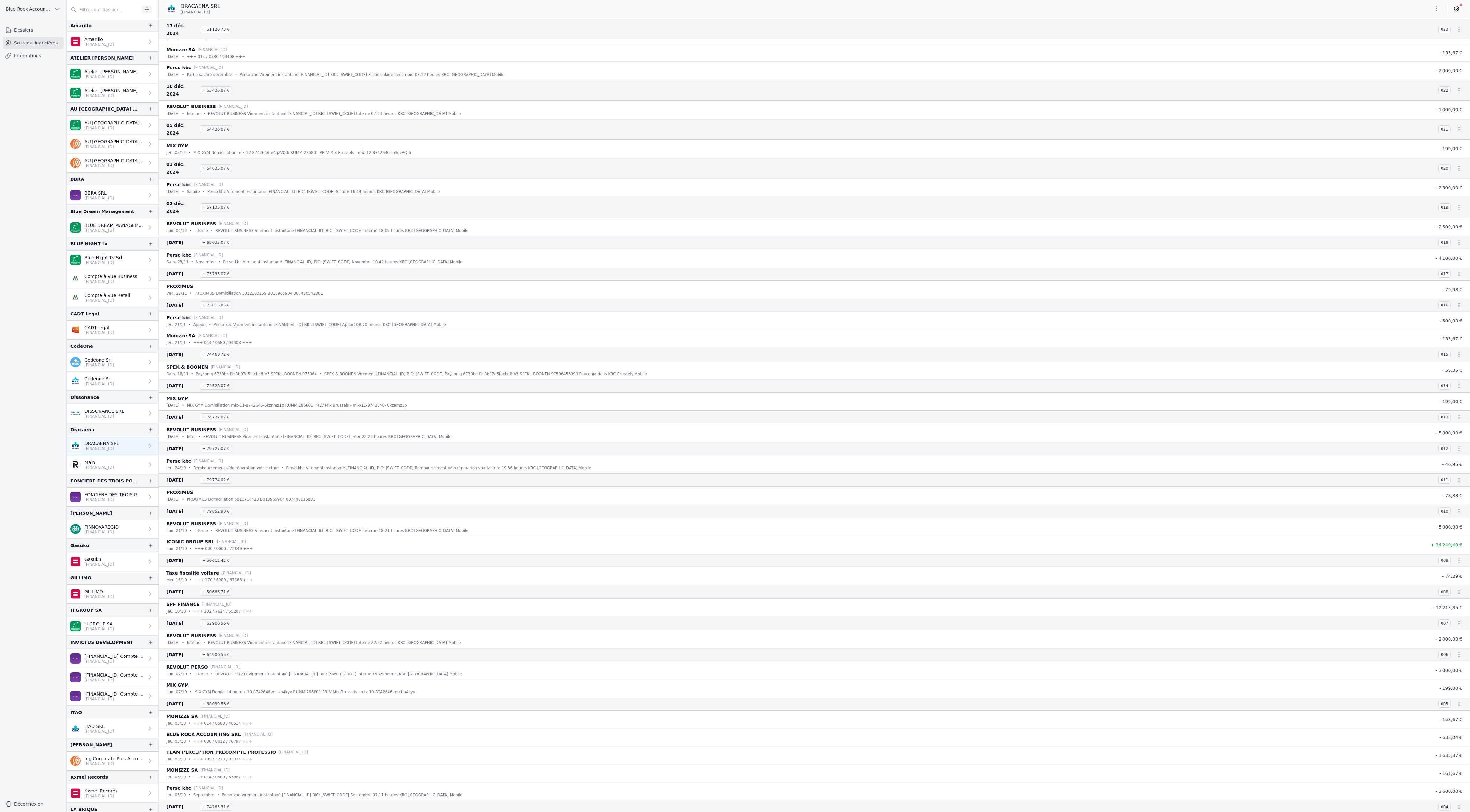
click at [1433, 12] on icon "button" at bounding box center [1436, 9] width 6 height 6
click at [1391, 47] on button "Exporter" at bounding box center [1384, 41] width 46 height 12
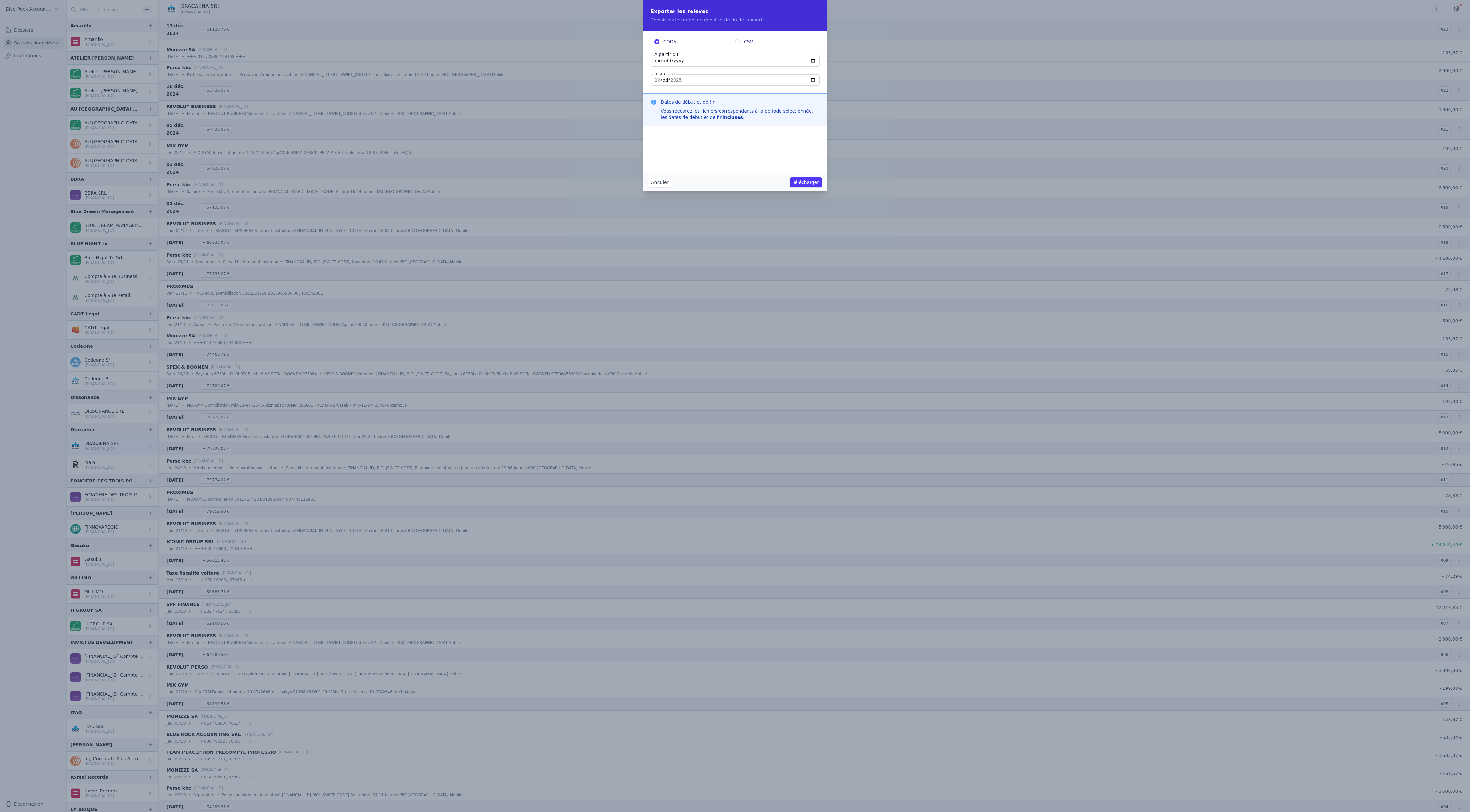
click at [651, 67] on input "[DATE]" at bounding box center [735, 60] width 169 height 11
type input "[DATE]"
type input "2024-09-01"
click at [706, 86] on input "[DATE]" at bounding box center [735, 80] width 169 height 11
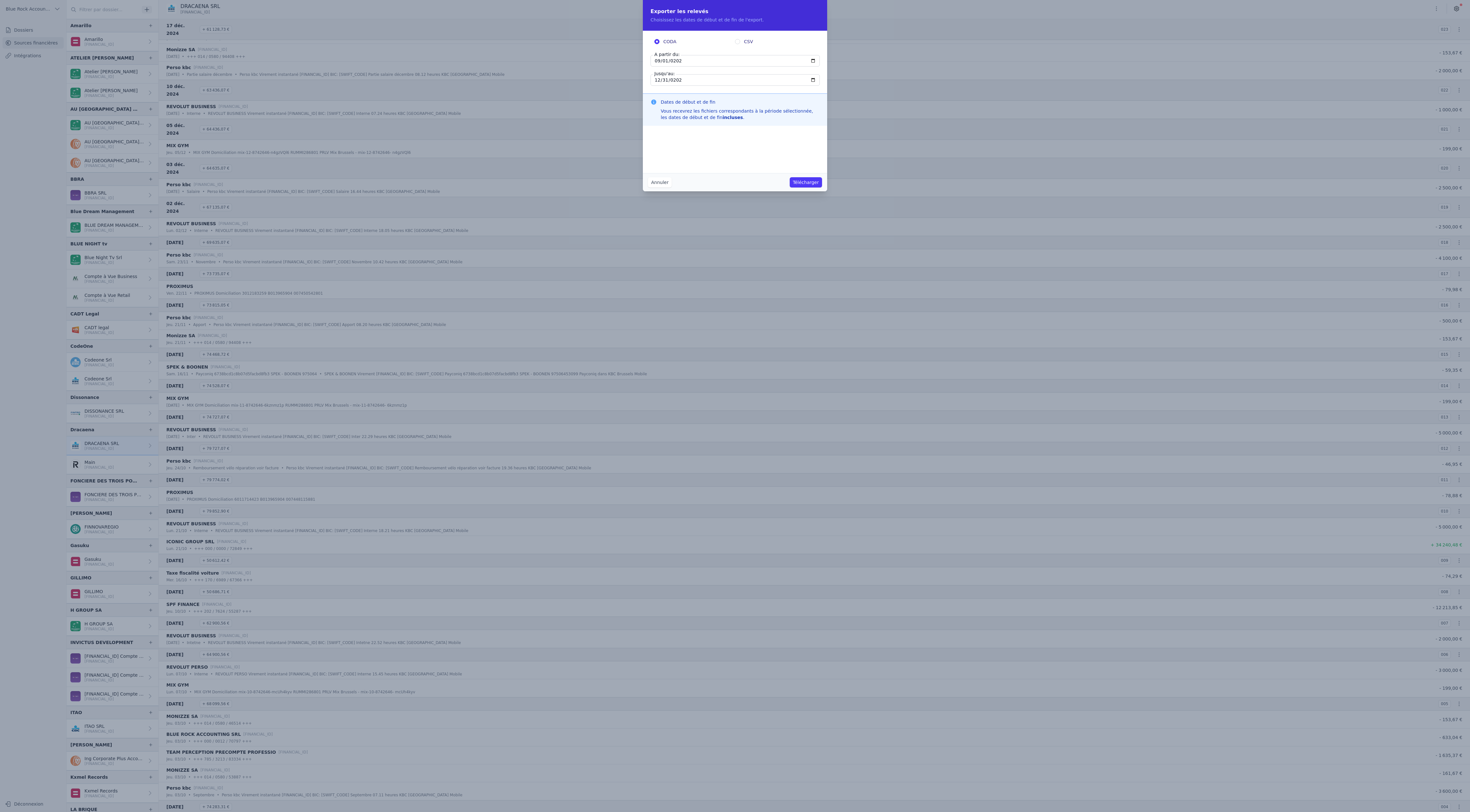
type input "2024-12-31"
click at [745, 45] on label "CSV" at bounding box center [775, 41] width 80 height 6
click at [740, 44] on input "CSV" at bounding box center [737, 41] width 5 height 5
radio input "true"
radio input "false"
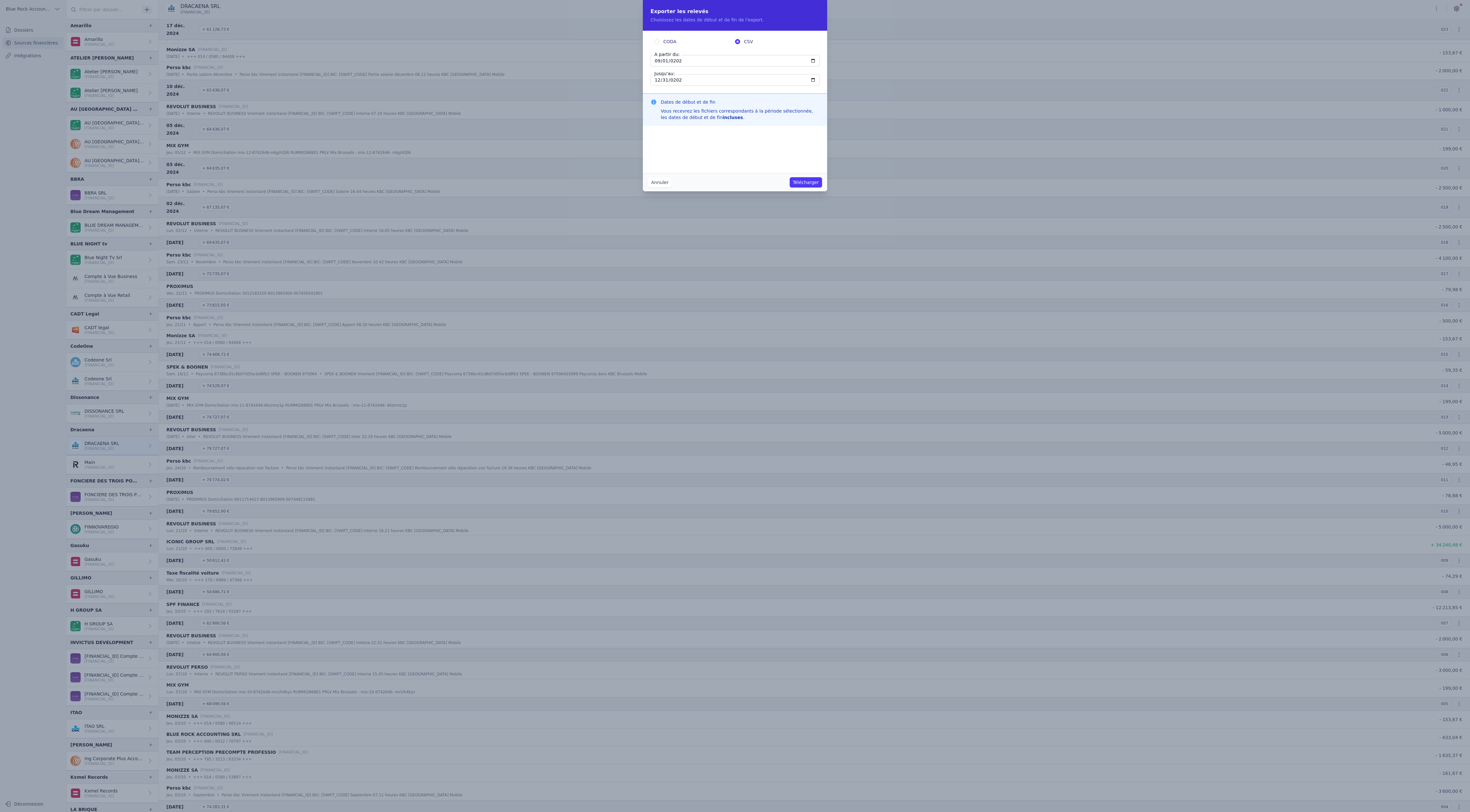
click at [822, 188] on button "Télécharger" at bounding box center [806, 183] width 33 height 10
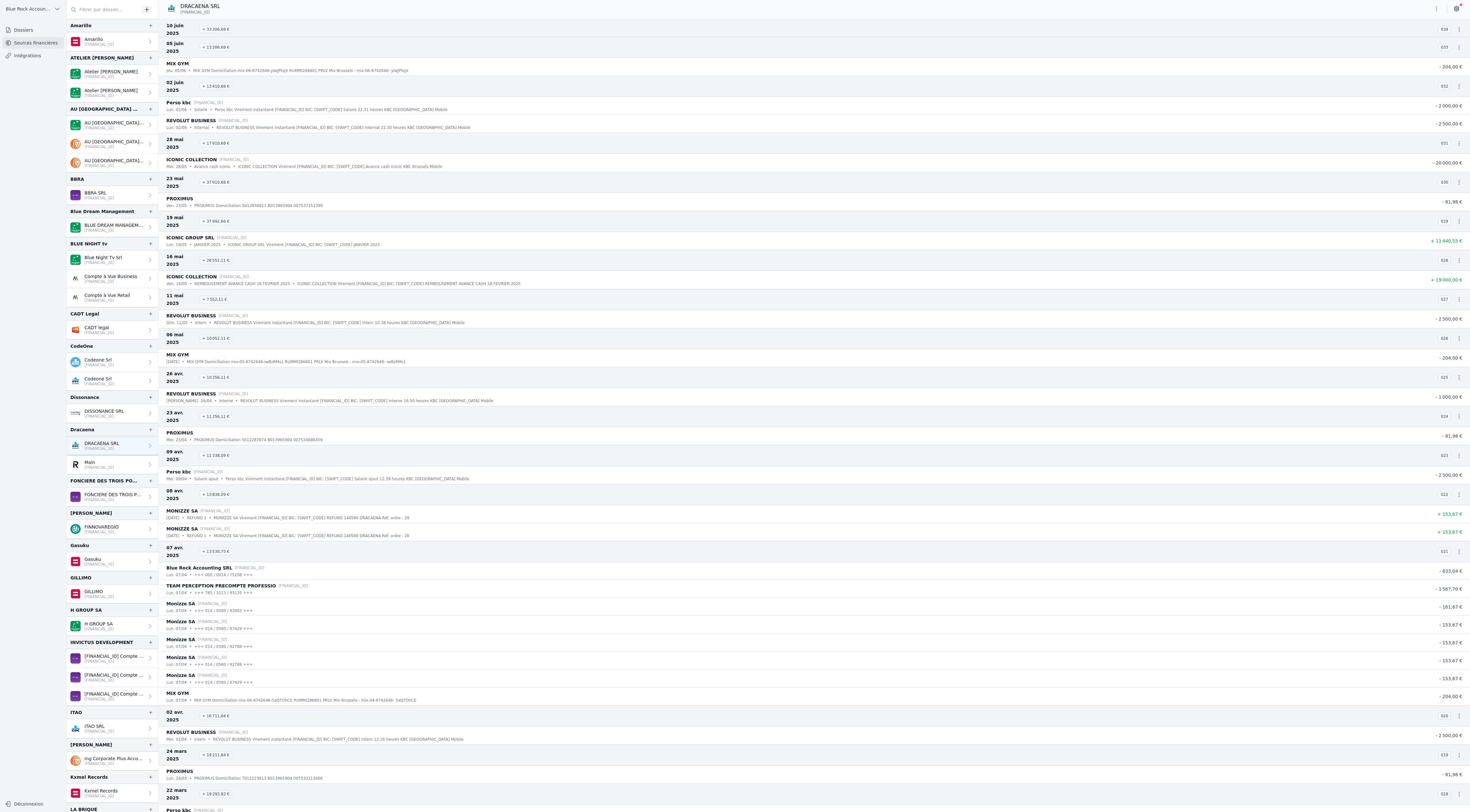
scroll to position [1127, 0]
